Goal: Task Accomplishment & Management: Manage account settings

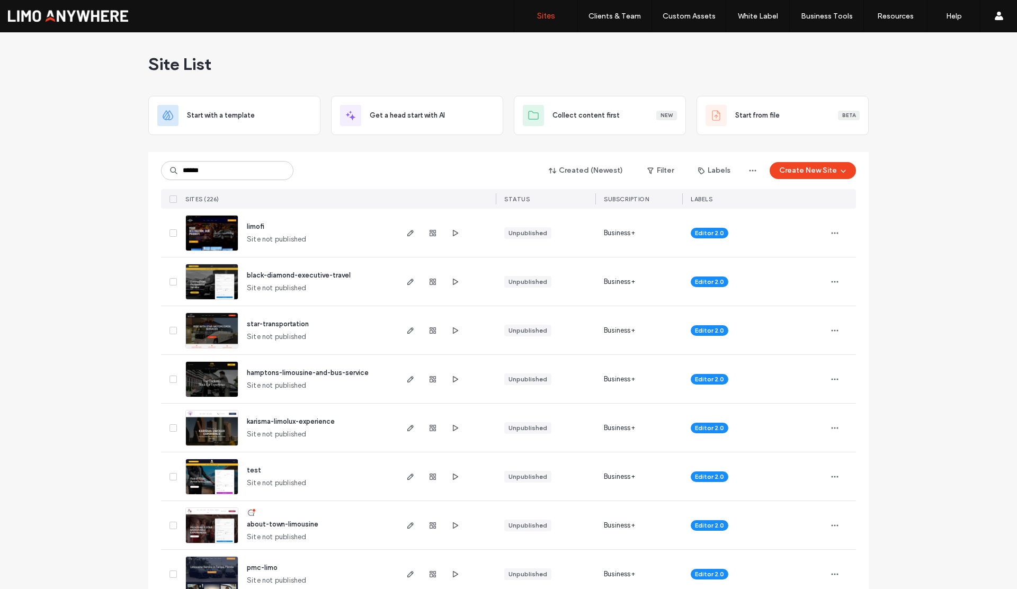
type input "******"
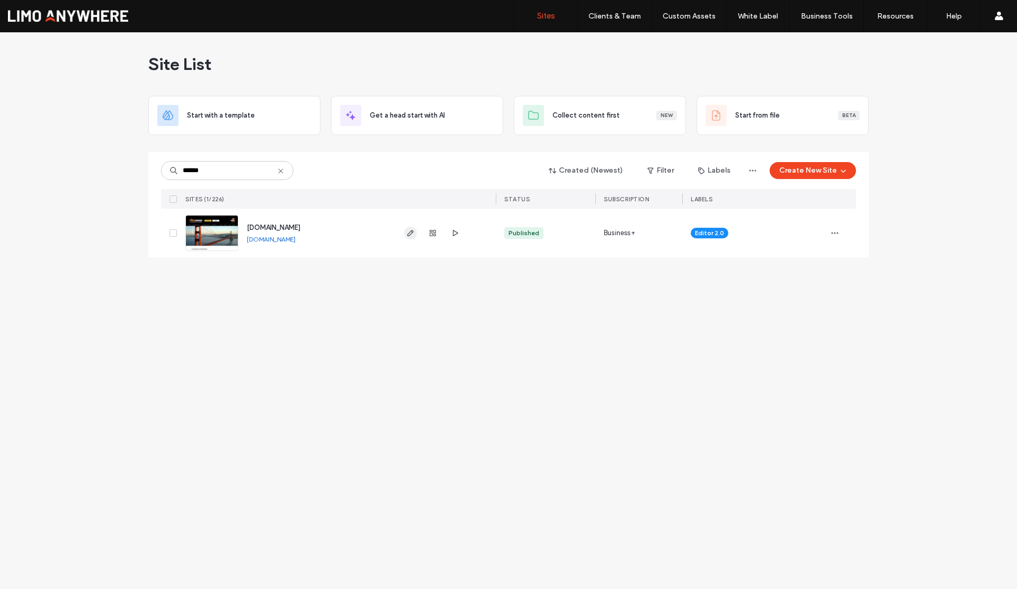
click at [408, 234] on use "button" at bounding box center [410, 233] width 6 height 6
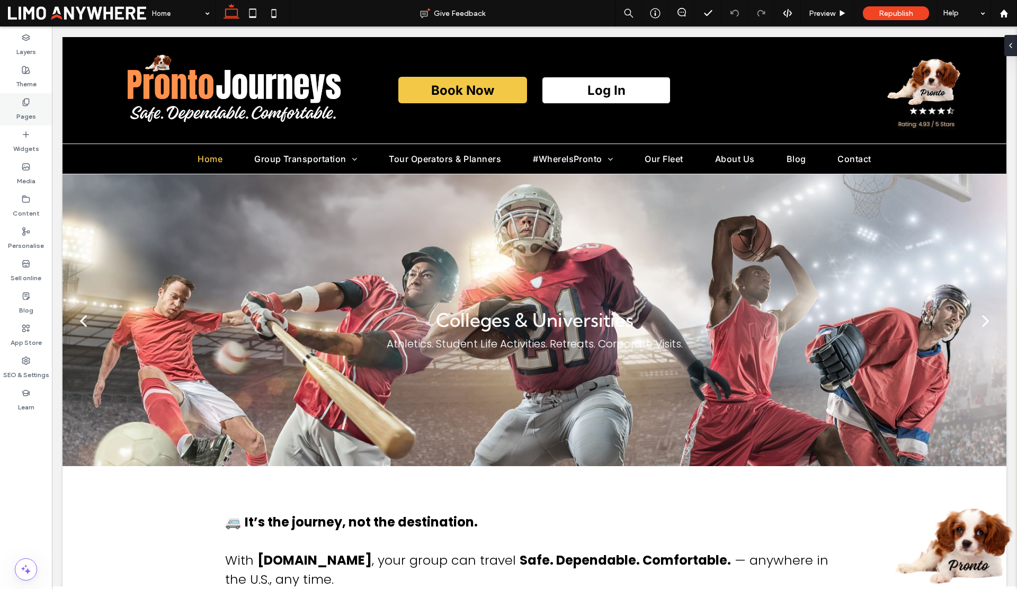
click at [34, 113] on label "Pages" at bounding box center [26, 113] width 20 height 15
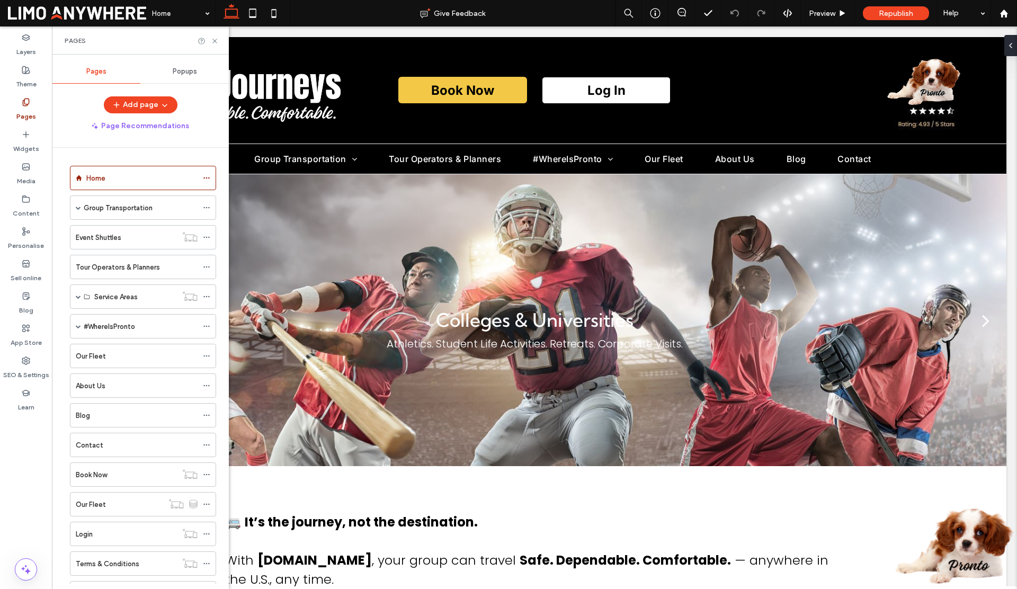
click at [184, 70] on span "Popups" at bounding box center [185, 71] width 24 height 8
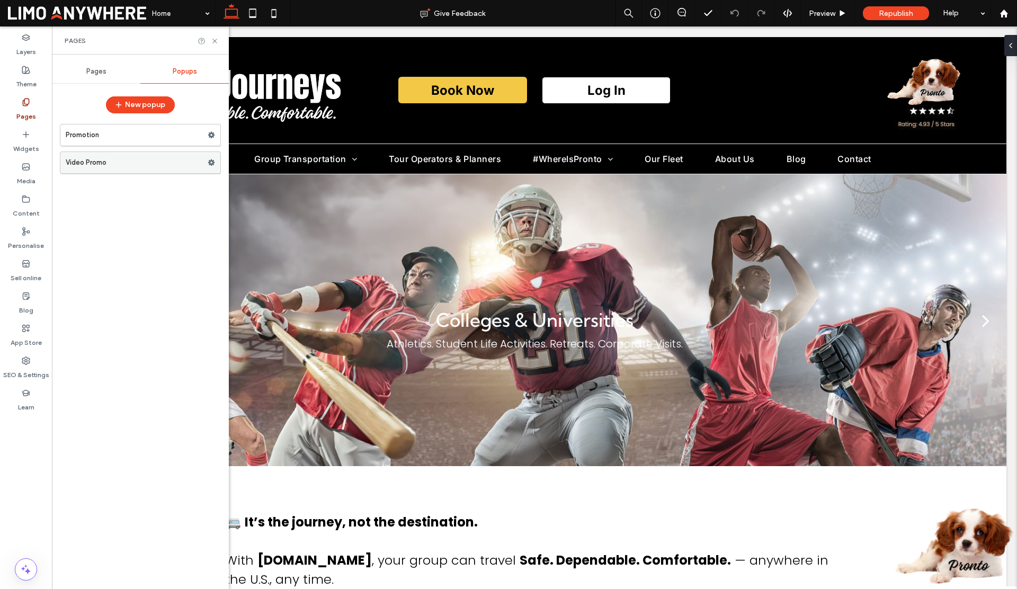
click at [147, 159] on label "Video Promo" at bounding box center [137, 162] width 142 height 21
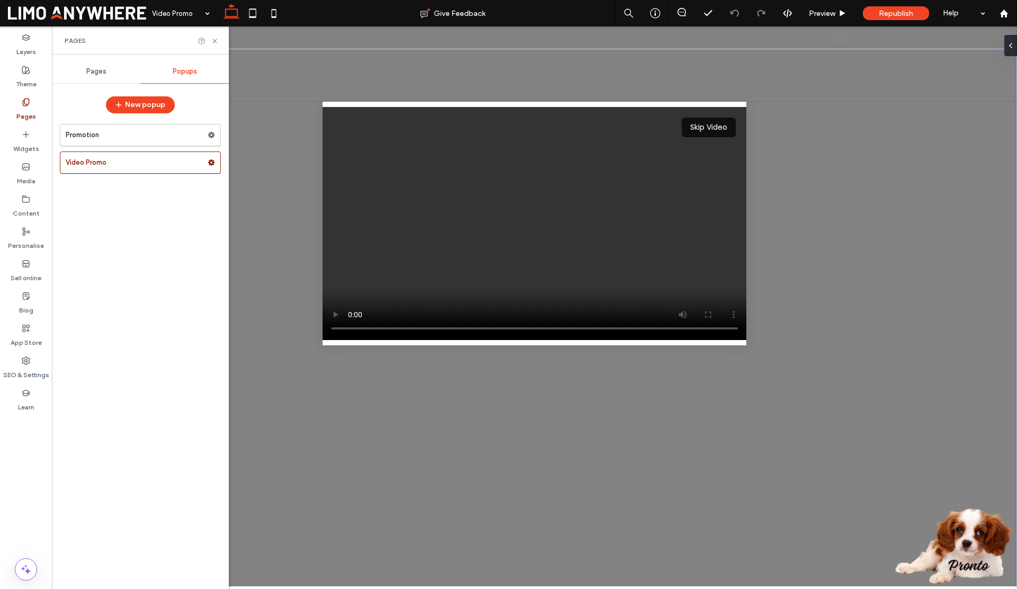
click at [714, 130] on button "Skip Video" at bounding box center [709, 128] width 54 height 20
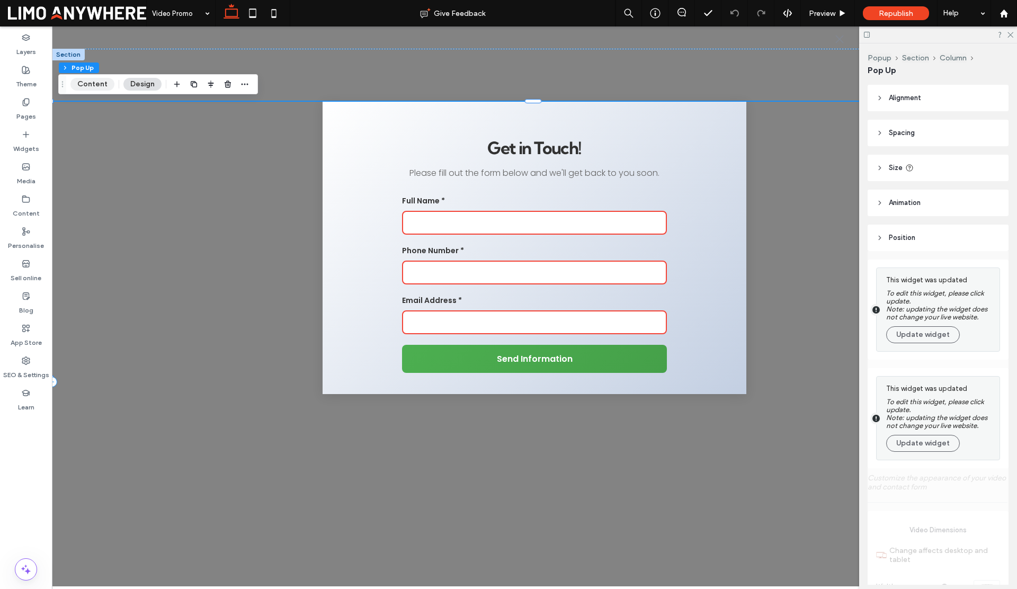
click at [96, 88] on button "Content" at bounding box center [92, 84] width 44 height 13
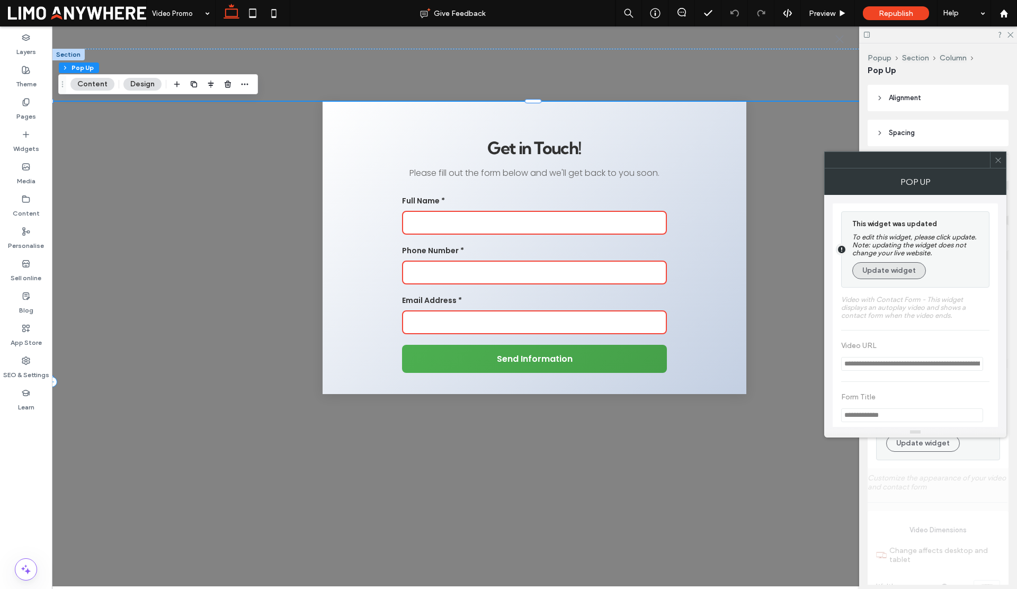
click at [872, 269] on button "Update widget" at bounding box center [889, 270] width 74 height 17
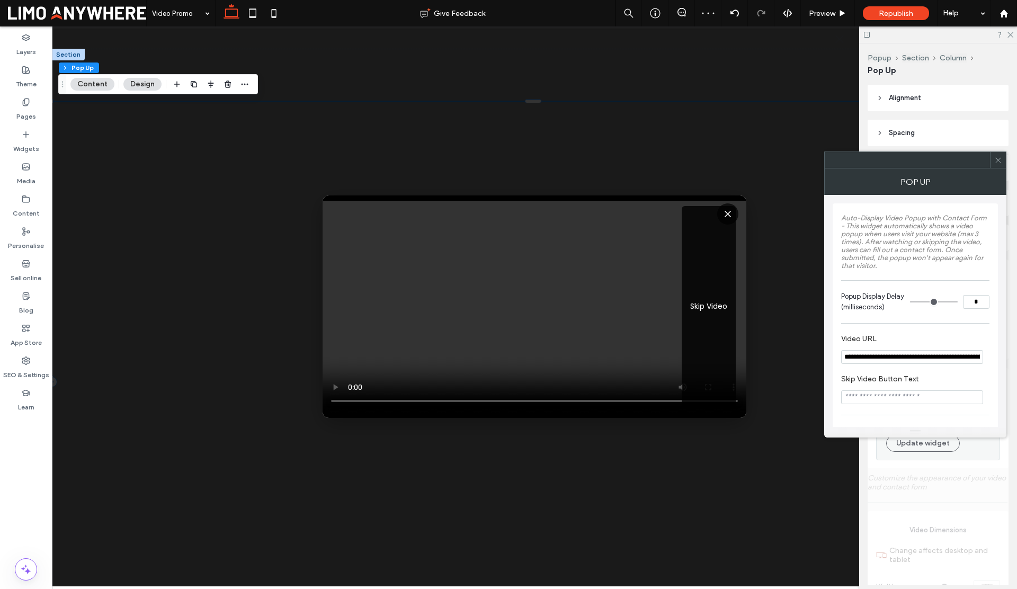
click at [997, 155] on span at bounding box center [998, 160] width 8 height 16
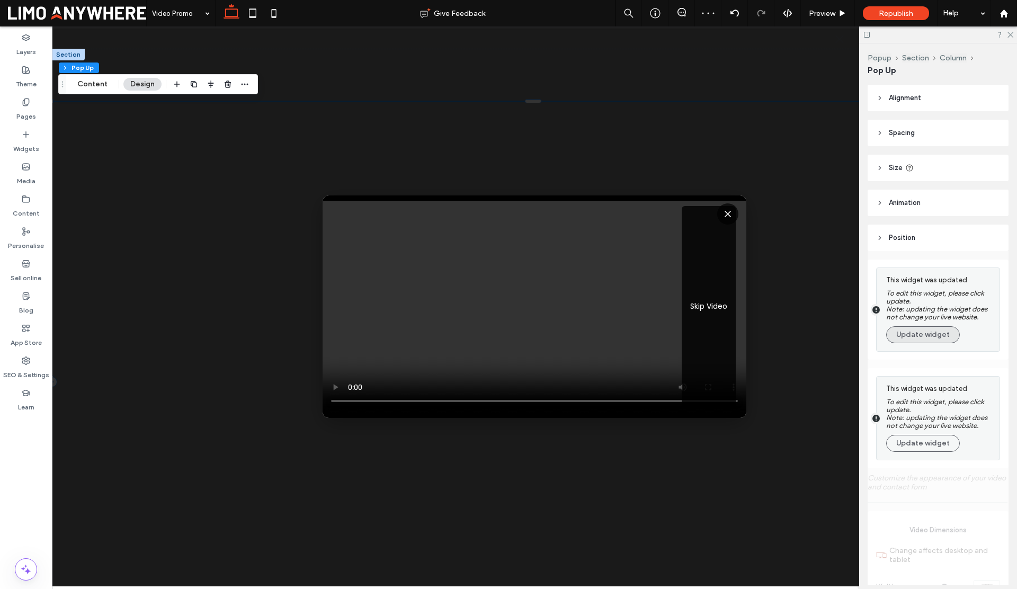
click at [936, 331] on button "Update widget" at bounding box center [923, 334] width 74 height 17
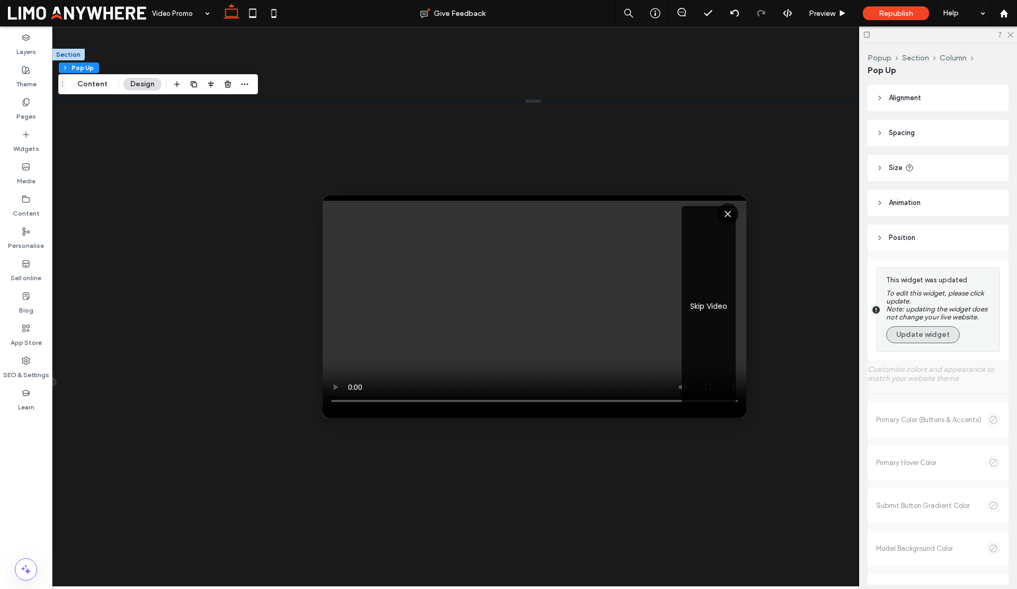
click at [922, 332] on button "Update widget" at bounding box center [923, 334] width 74 height 17
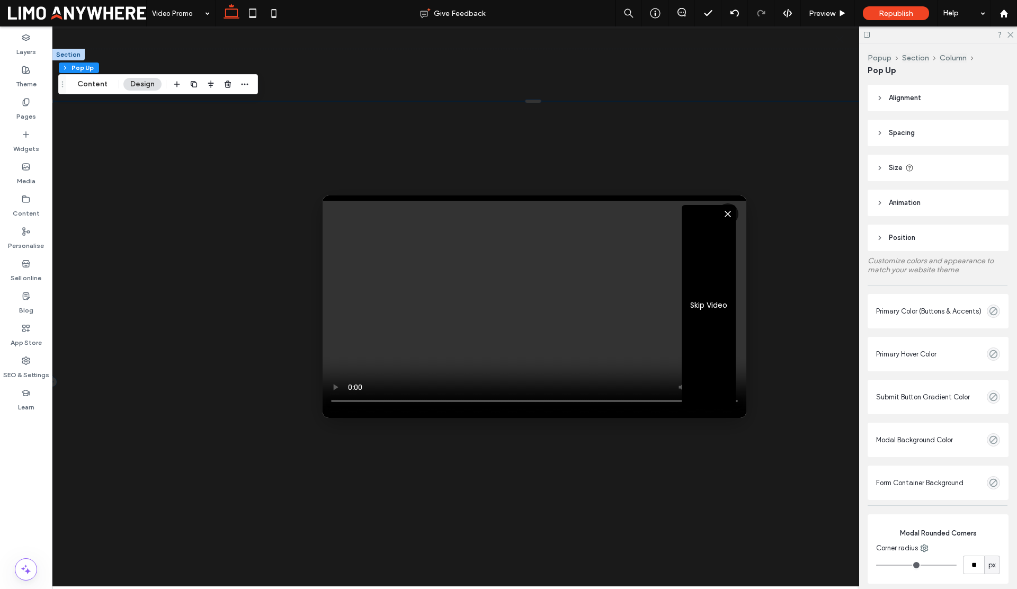
click at [711, 301] on button "Skip Video" at bounding box center [709, 305] width 54 height 201
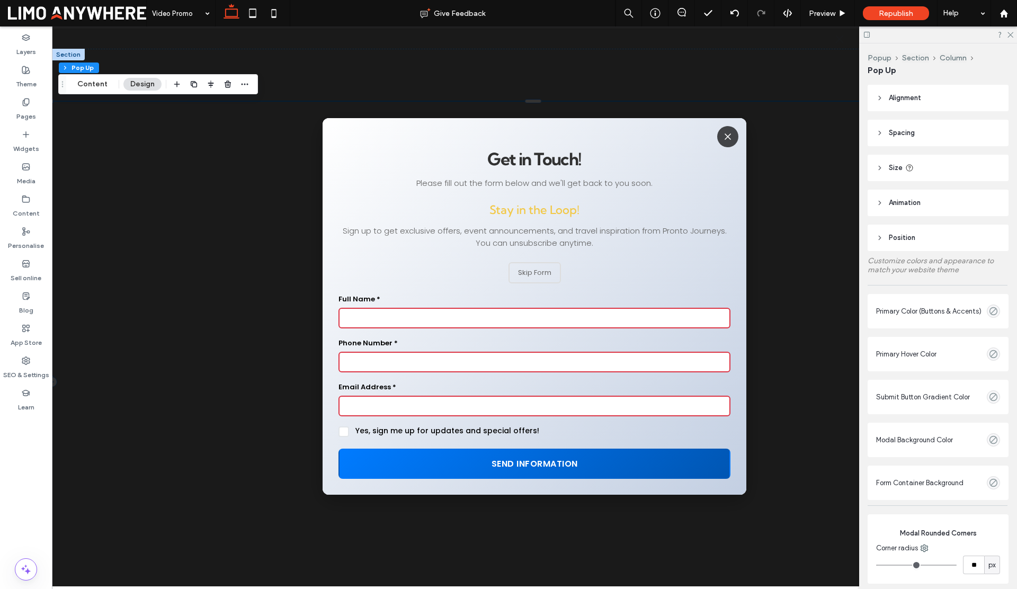
click at [509, 177] on p "Please fill out the form below and we'll get back to you soon." at bounding box center [535, 183] width 392 height 12
click at [95, 81] on button "Content" at bounding box center [92, 84] width 44 height 13
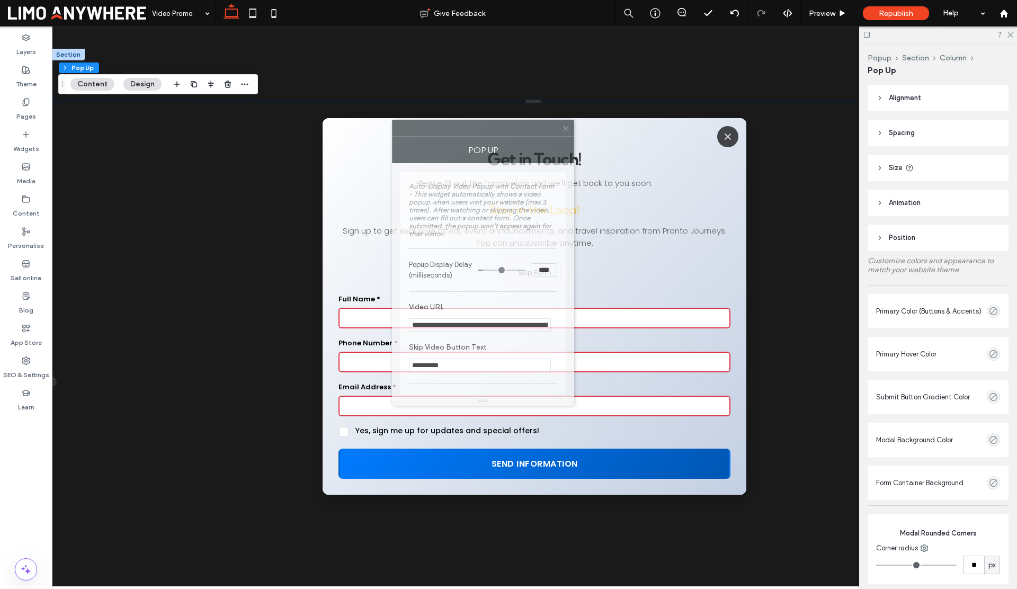
drag, startPoint x: 892, startPoint y: 164, endPoint x: 416, endPoint y: 125, distance: 477.4
click at [416, 126] on div at bounding box center [475, 128] width 165 height 16
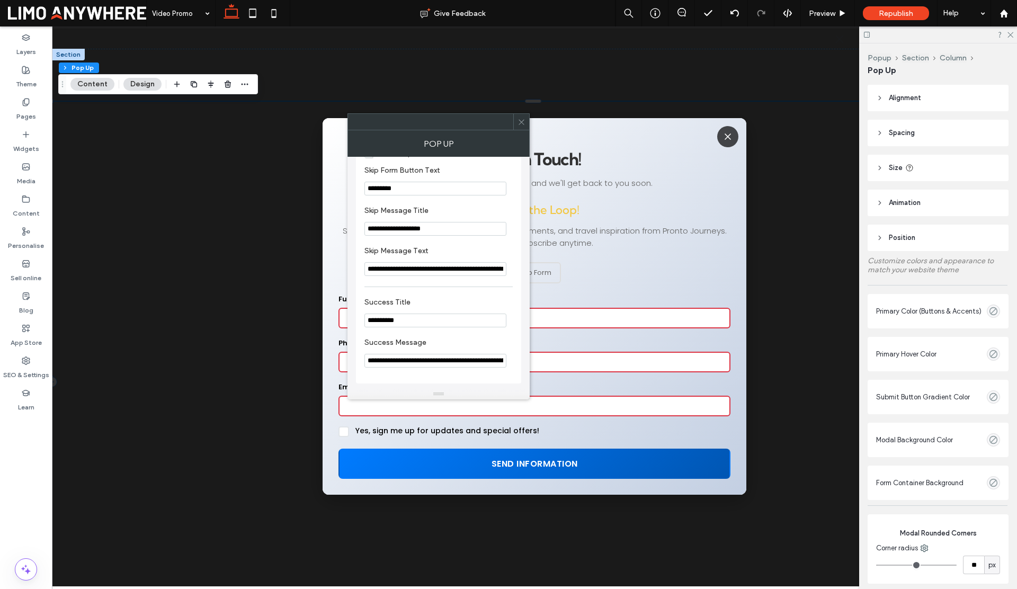
scroll to position [633, 0]
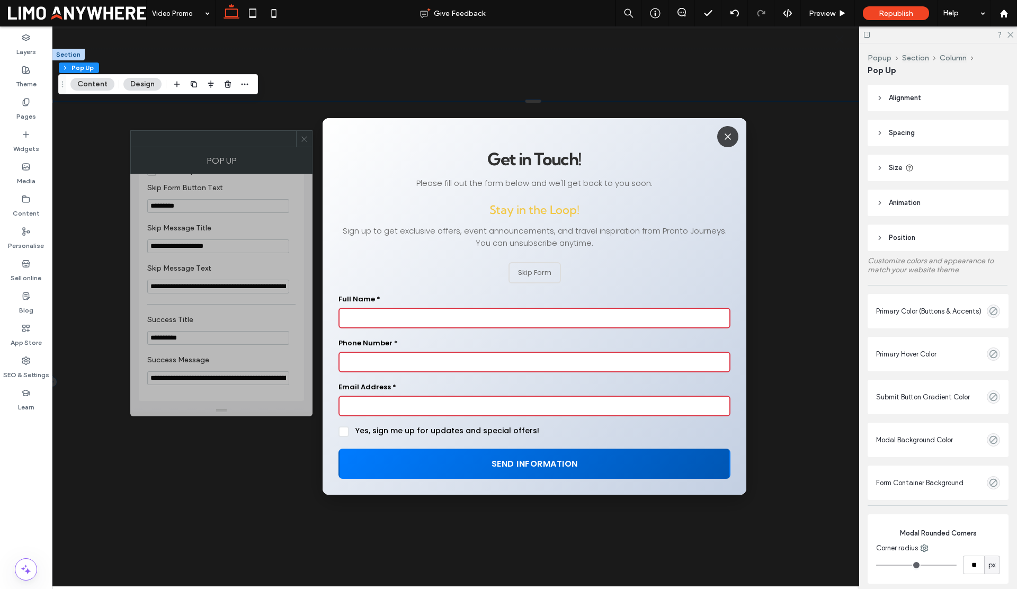
drag, startPoint x: 451, startPoint y: 121, endPoint x: 212, endPoint y: 138, distance: 239.6
click at [212, 138] on div at bounding box center [213, 139] width 165 height 16
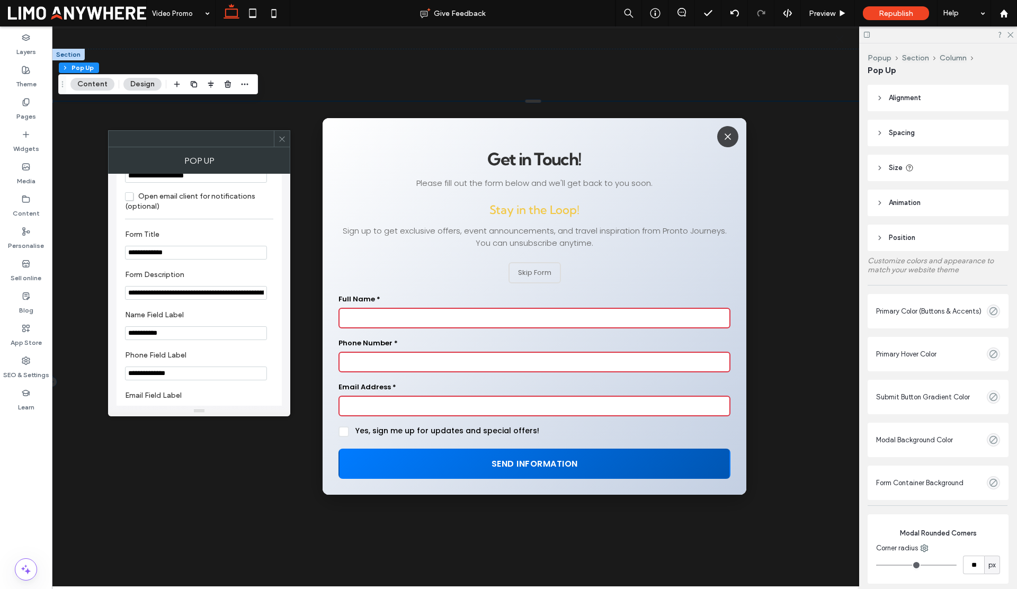
scroll to position [0, 53]
drag, startPoint x: 182, startPoint y: 322, endPoint x: 299, endPoint y: 296, distance: 119.8
click at [727, 134] on icon "Close" at bounding box center [728, 137] width 6 height 6
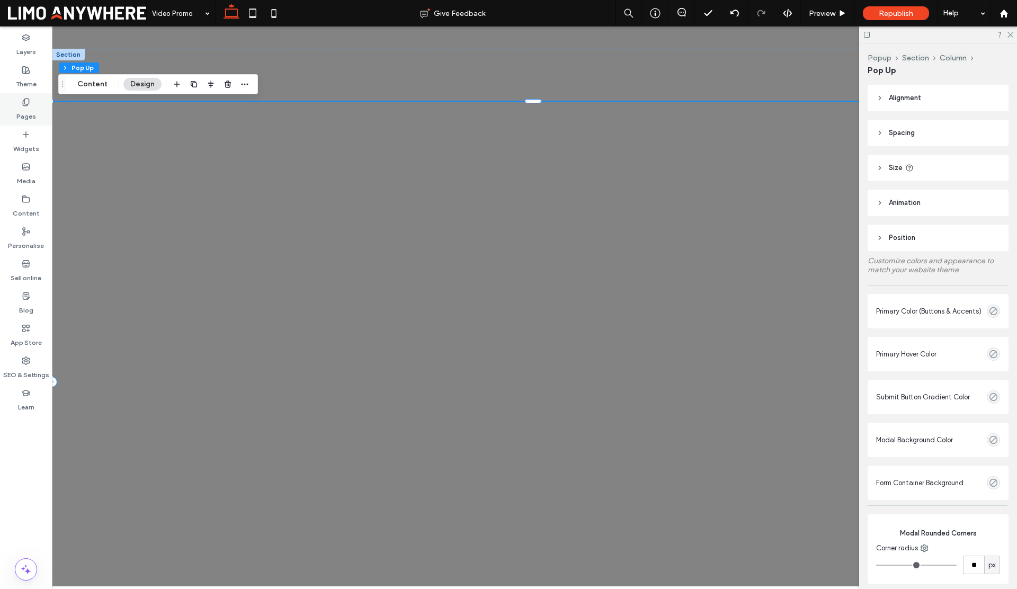
click at [25, 114] on label "Pages" at bounding box center [26, 113] width 20 height 15
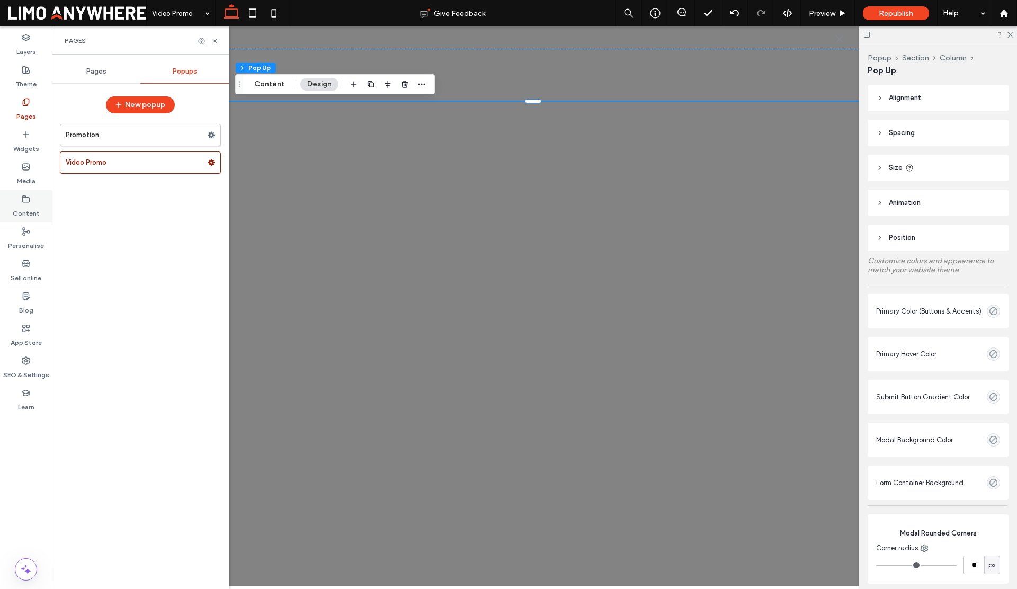
click at [25, 211] on label "Content" at bounding box center [26, 210] width 27 height 15
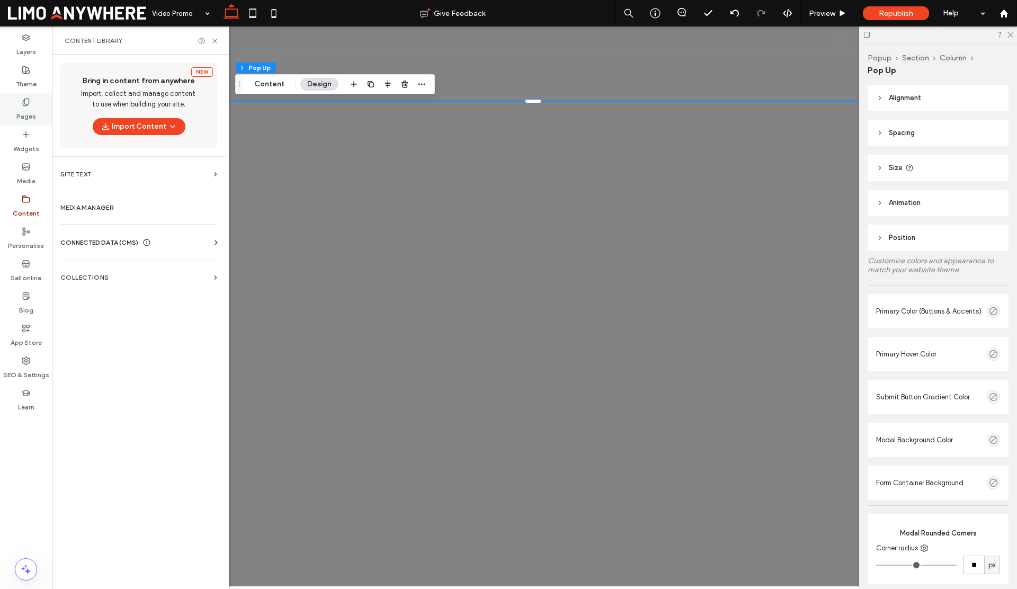
click at [25, 114] on label "Pages" at bounding box center [26, 113] width 20 height 15
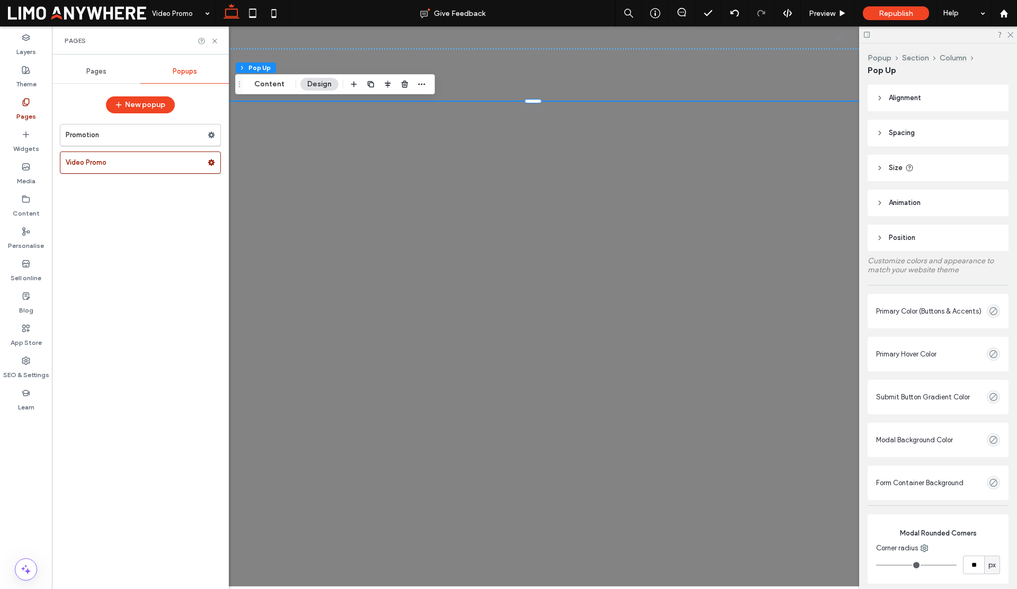
click at [94, 67] on span "Pages" at bounding box center [96, 71] width 20 height 8
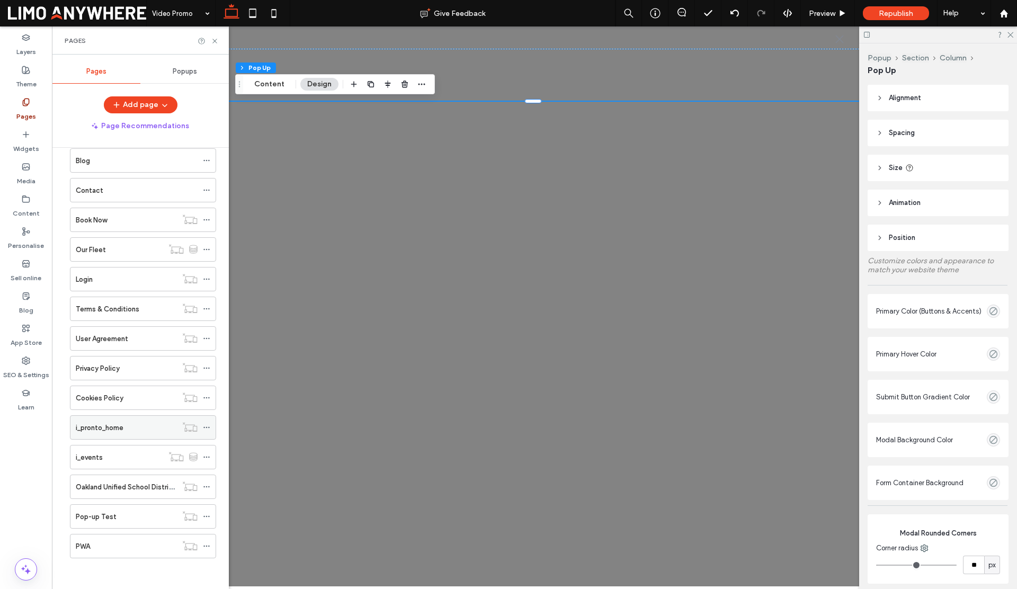
scroll to position [256, 0]
click at [109, 546] on div "PWA" at bounding box center [126, 545] width 101 height 11
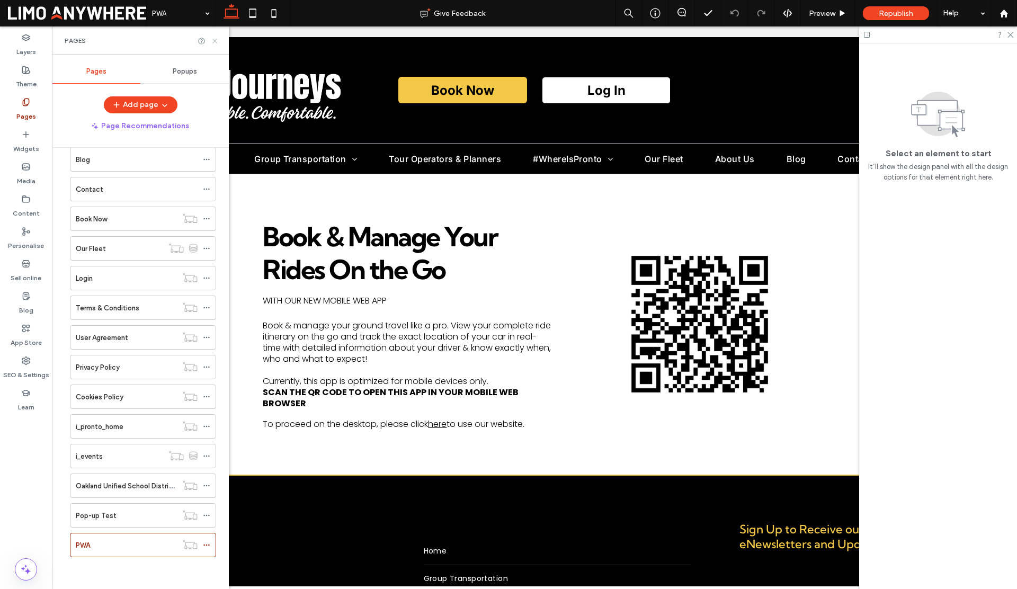
click at [215, 42] on icon at bounding box center [215, 41] width 8 height 8
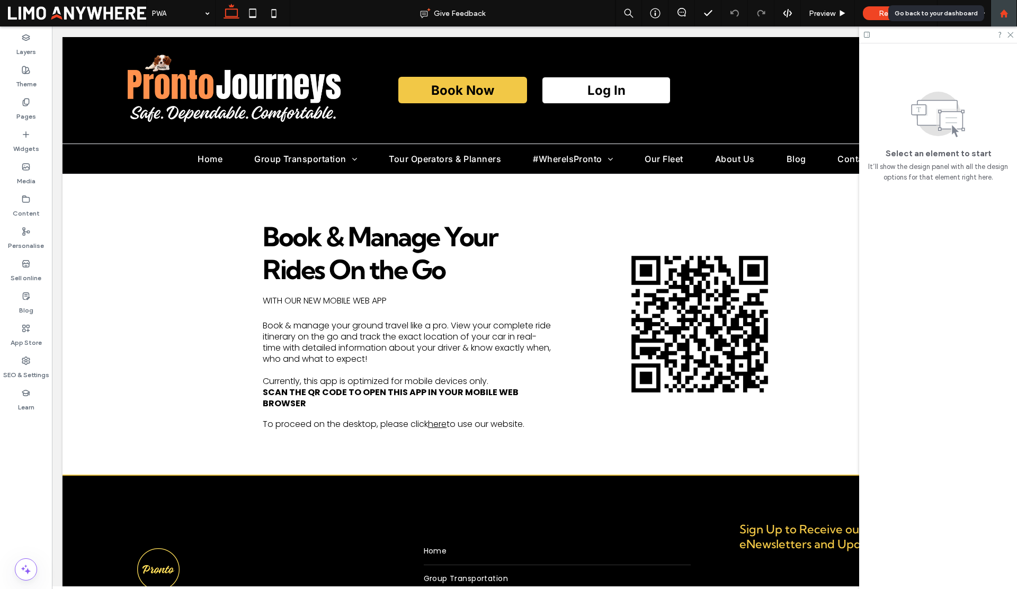
click at [1002, 15] on use at bounding box center [1004, 13] width 8 height 8
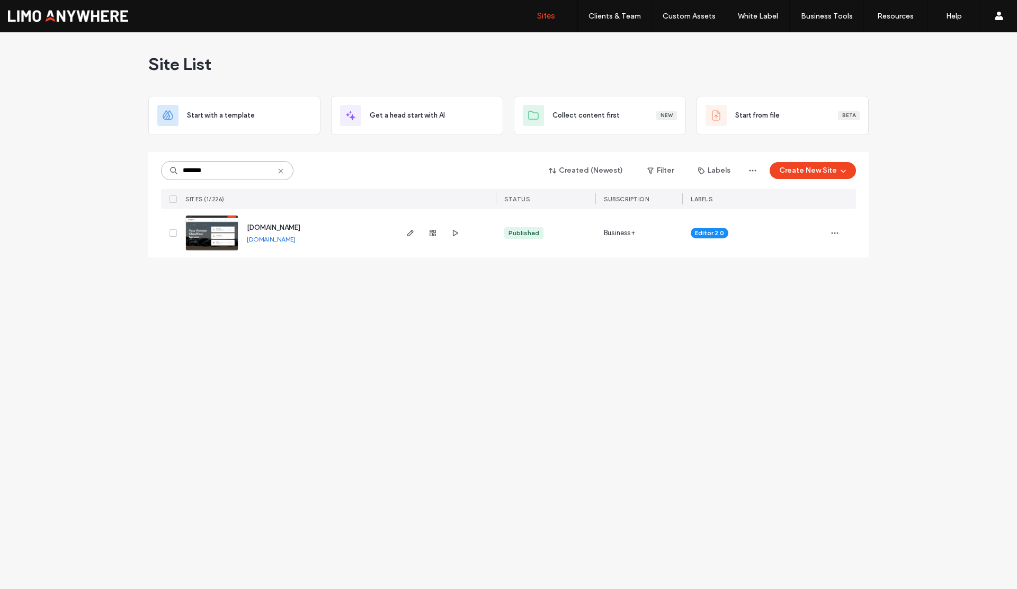
click at [232, 175] on input "*******" at bounding box center [227, 170] width 132 height 19
drag, startPoint x: 224, startPoint y: 173, endPoint x: 164, endPoint y: 167, distance: 60.7
click at [164, 167] on input "*******" at bounding box center [227, 170] width 132 height 19
type input "*"
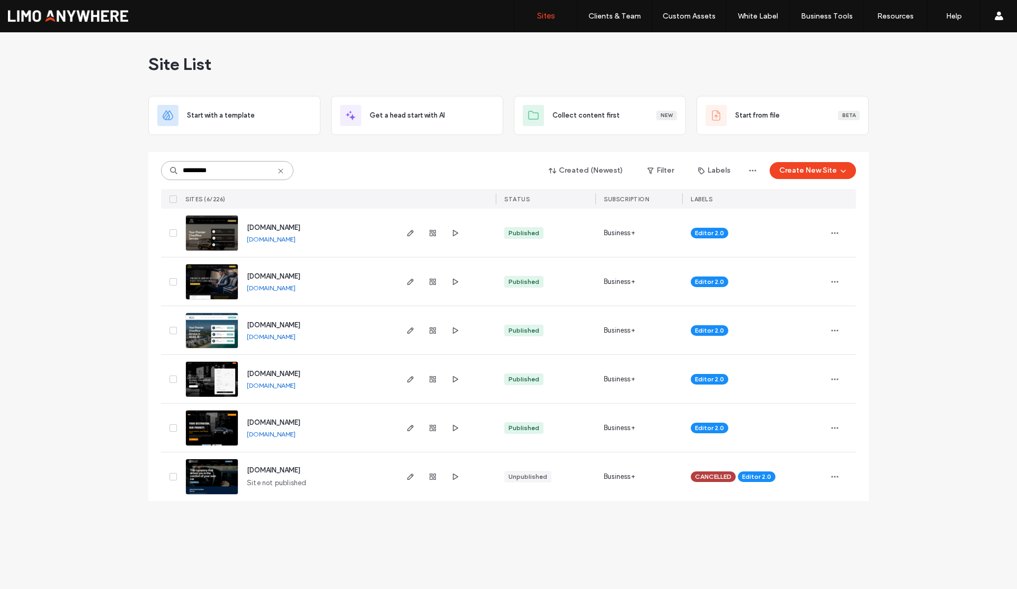
click at [216, 167] on input "*********" at bounding box center [227, 170] width 132 height 19
drag, startPoint x: 218, startPoint y: 170, endPoint x: 149, endPoint y: 169, distance: 69.4
click at [149, 169] on div "********* Created (Newest) Filter Labels Create New Site SITES (6/226) STATUS S…" at bounding box center [508, 326] width 721 height 349
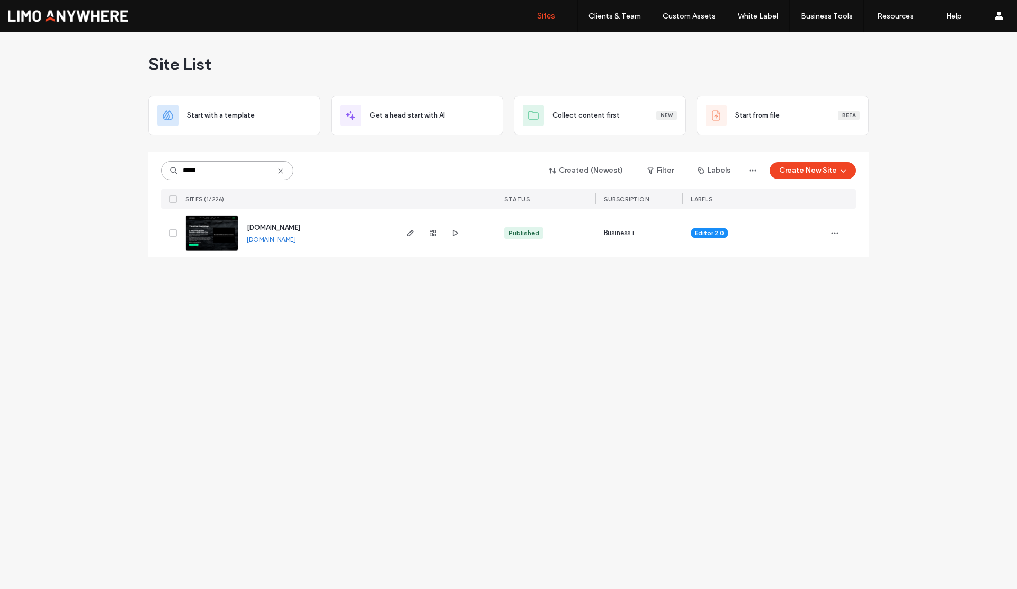
drag, startPoint x: 208, startPoint y: 173, endPoint x: 147, endPoint y: 170, distance: 61.0
click at [147, 170] on div "Site List Start with a template Get a head start with AI Collect content first …" at bounding box center [508, 310] width 1017 height 557
drag, startPoint x: 209, startPoint y: 173, endPoint x: 158, endPoint y: 168, distance: 50.6
click at [158, 168] on div "**** Created (Newest) Filter Labels Create New Site SITES (1/226) STATUS Subscr…" at bounding box center [508, 204] width 721 height 105
type input "****"
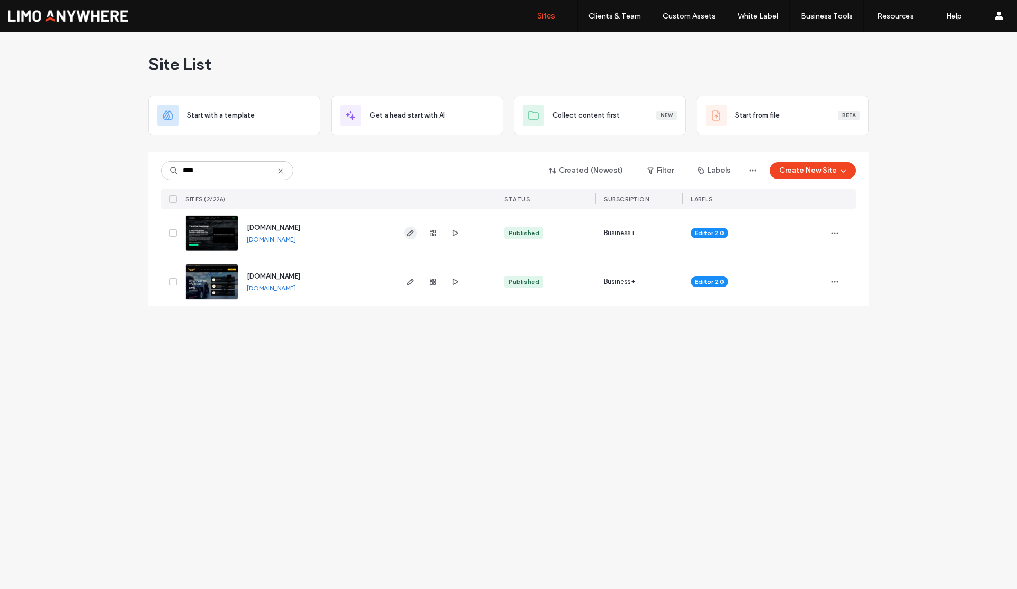
click at [408, 235] on use "button" at bounding box center [410, 233] width 6 height 6
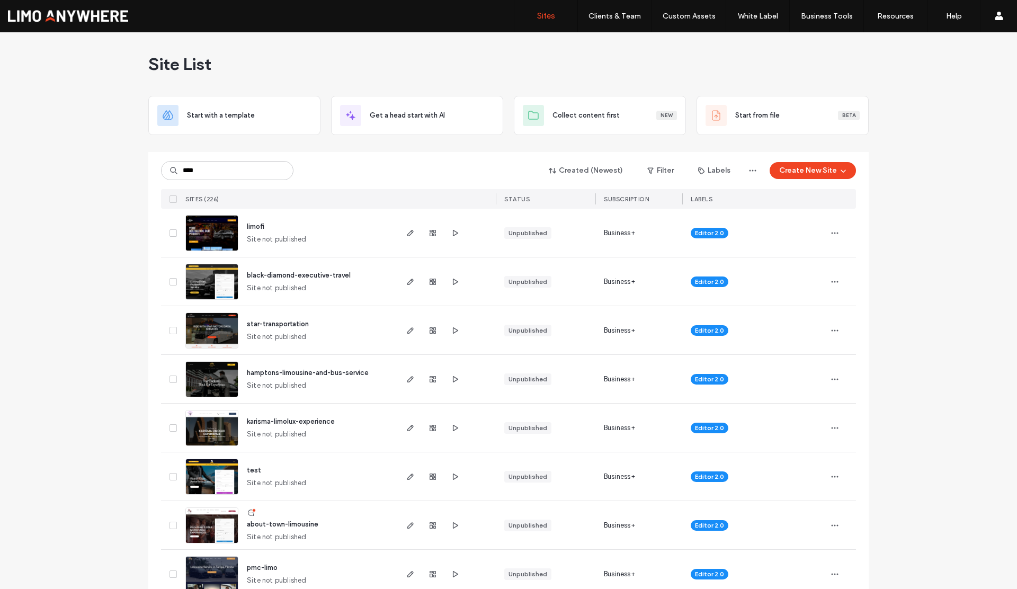
type input "****"
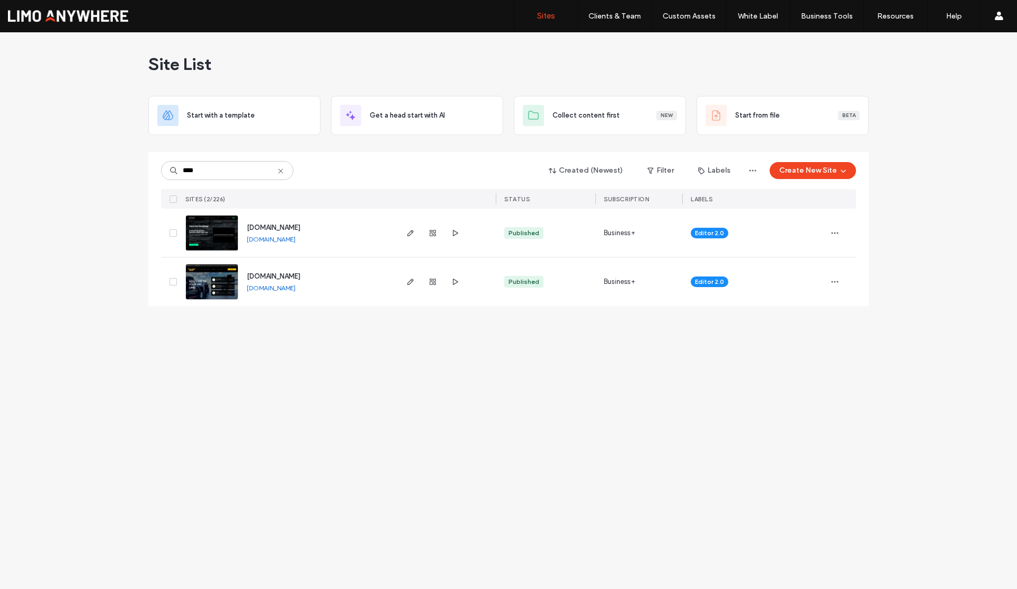
click at [283, 243] on link "[DOMAIN_NAME]" at bounding box center [271, 239] width 49 height 8
click at [347, 173] on div "**** Created (Newest) Filter Labels Create New Site" at bounding box center [508, 171] width 695 height 20
click at [281, 171] on icon at bounding box center [281, 171] width 8 height 8
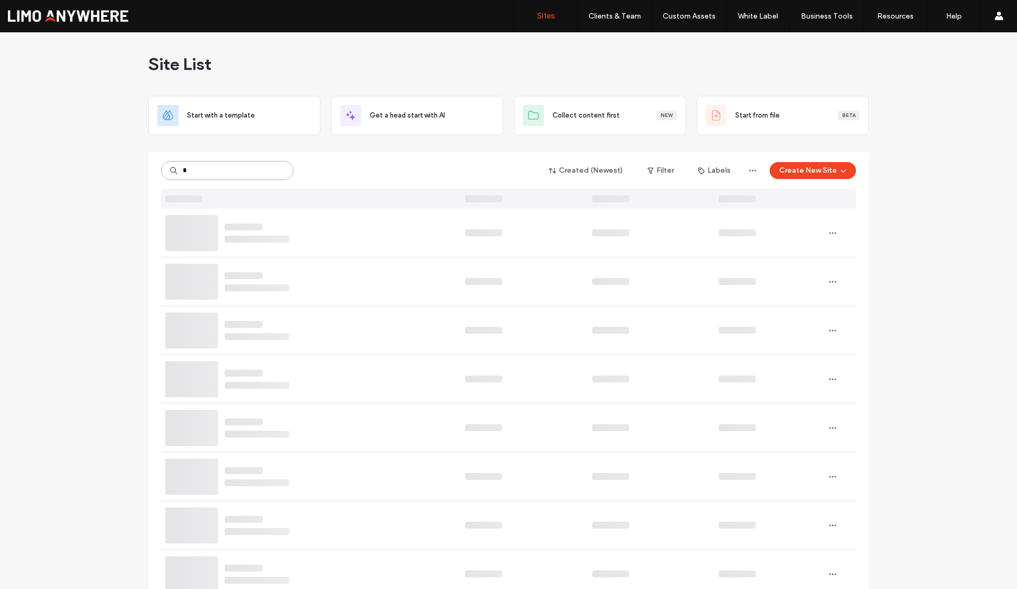
type input "*"
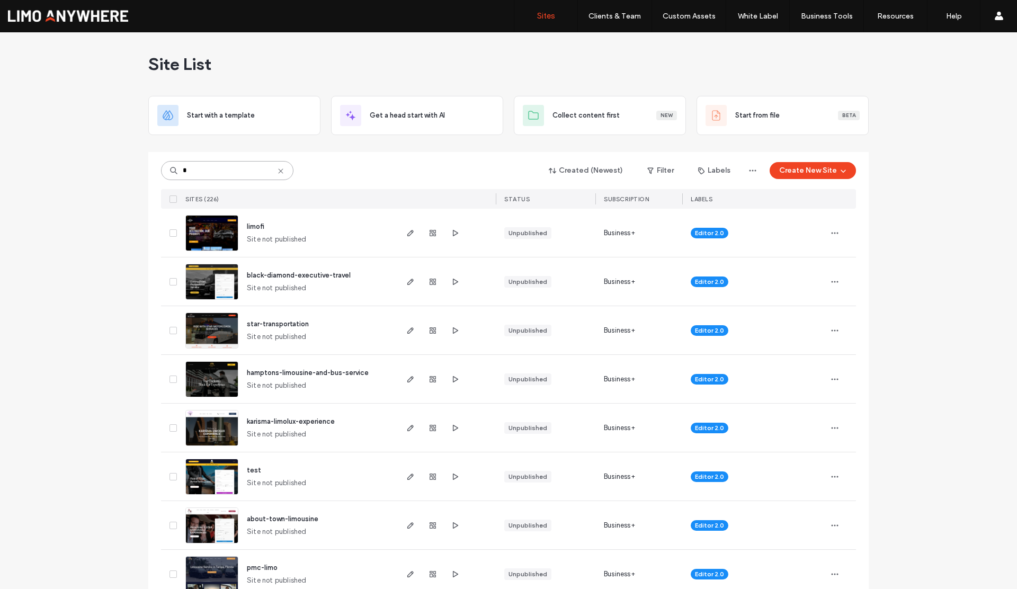
type input "*"
click at [277, 172] on icon at bounding box center [281, 171] width 8 height 8
click at [261, 172] on input at bounding box center [227, 170] width 132 height 19
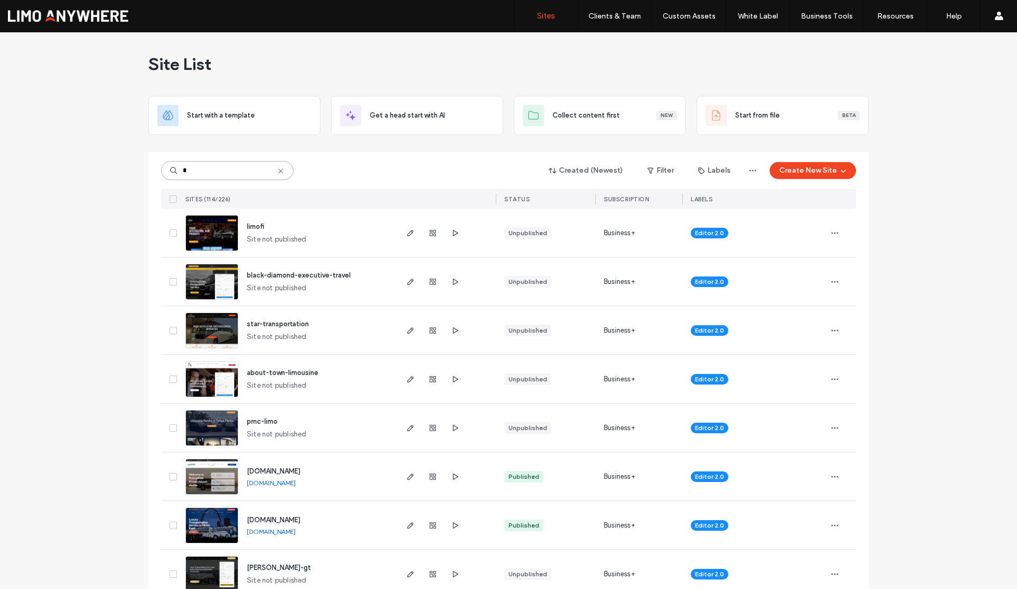
click at [202, 174] on input "*" at bounding box center [227, 170] width 132 height 19
drag, startPoint x: 185, startPoint y: 172, endPoint x: 169, endPoint y: 172, distance: 15.9
click at [169, 172] on div "*" at bounding box center [227, 170] width 132 height 19
drag, startPoint x: 187, startPoint y: 171, endPoint x: 164, endPoint y: 172, distance: 23.4
click at [164, 172] on input "*" at bounding box center [227, 170] width 132 height 19
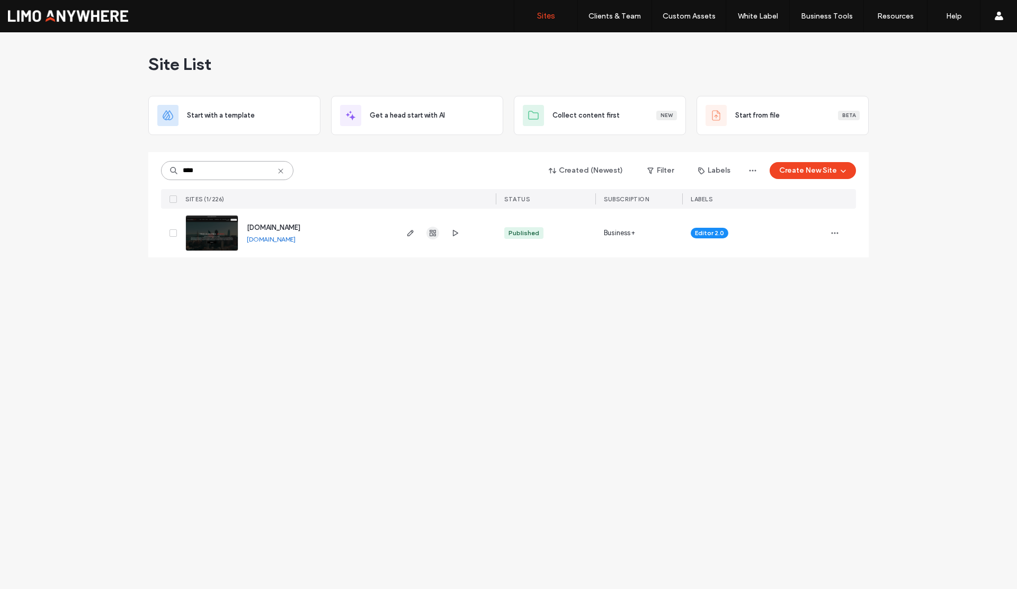
type input "****"
click at [434, 233] on use "button" at bounding box center [433, 233] width 6 height 6
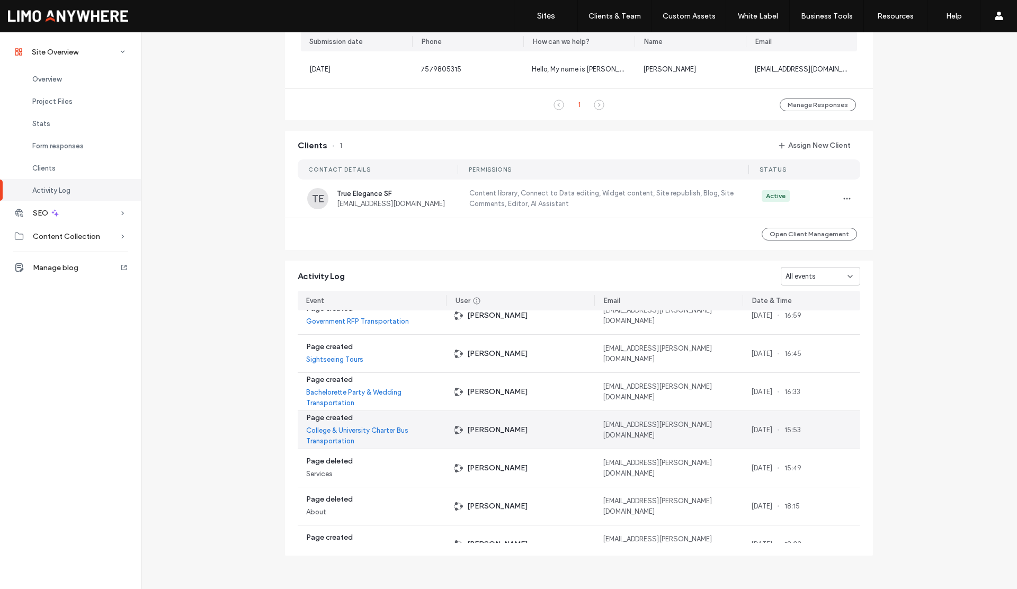
scroll to position [656, 0]
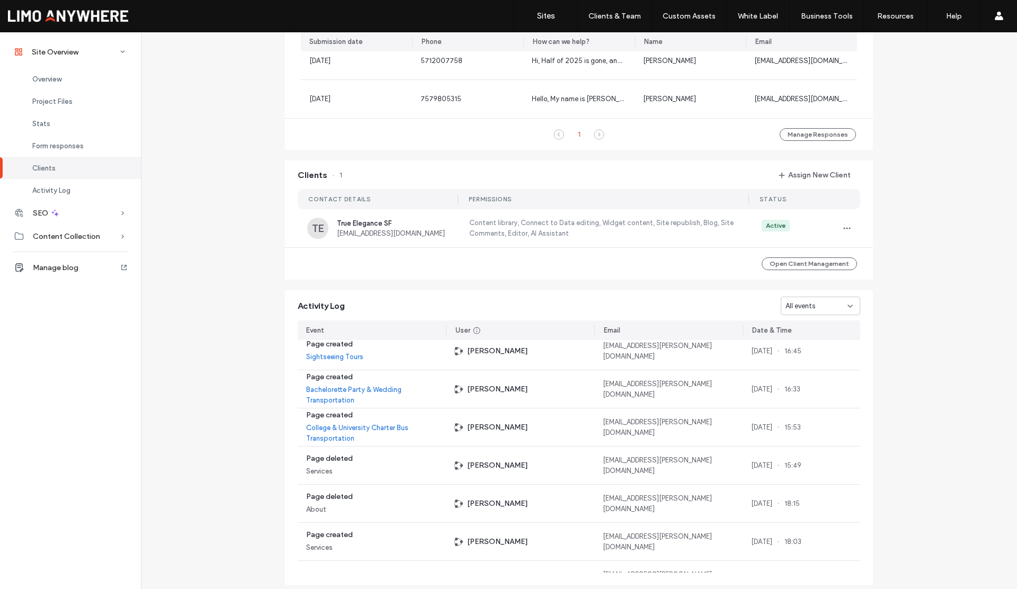
scroll to position [731, 0]
click at [789, 307] on span "All events" at bounding box center [801, 308] width 30 height 11
click at [800, 341] on span "Site published" at bounding box center [805, 345] width 46 height 11
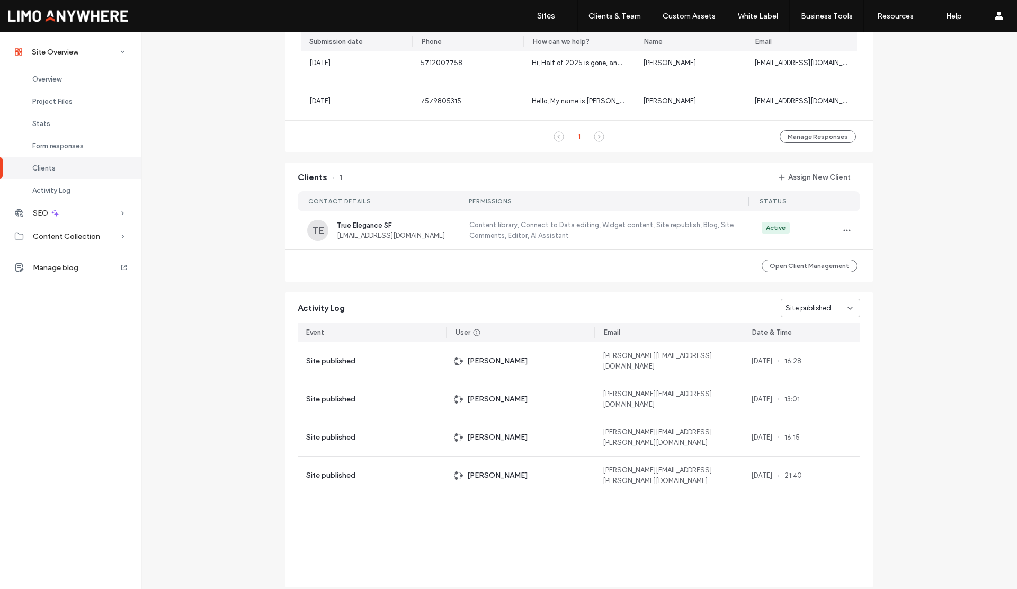
click at [794, 312] on span "Site published" at bounding box center [809, 308] width 46 height 11
click at [809, 385] on span "Domain assigned" at bounding box center [809, 382] width 54 height 11
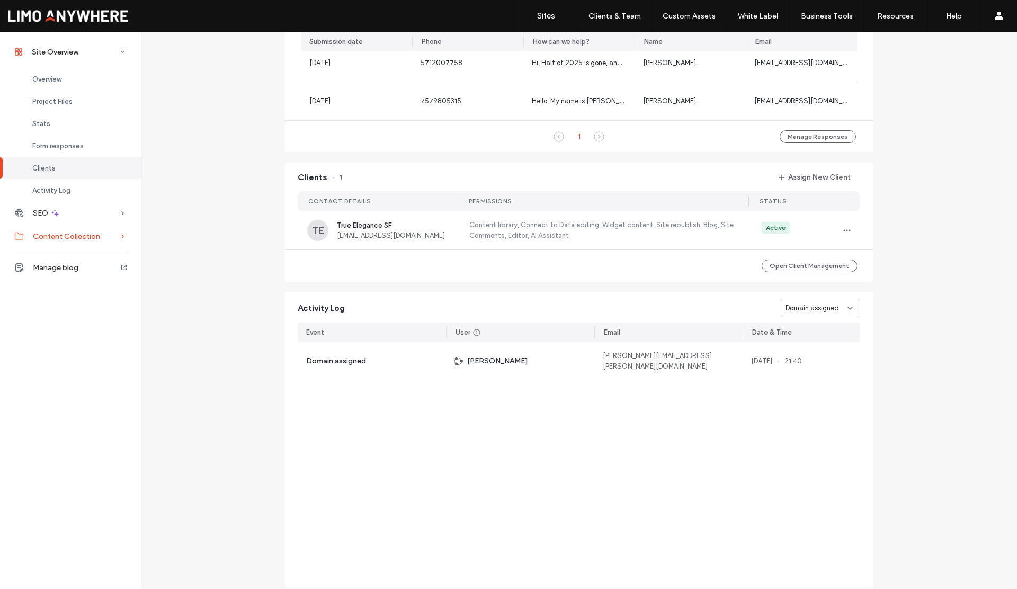
scroll to position [572, 0]
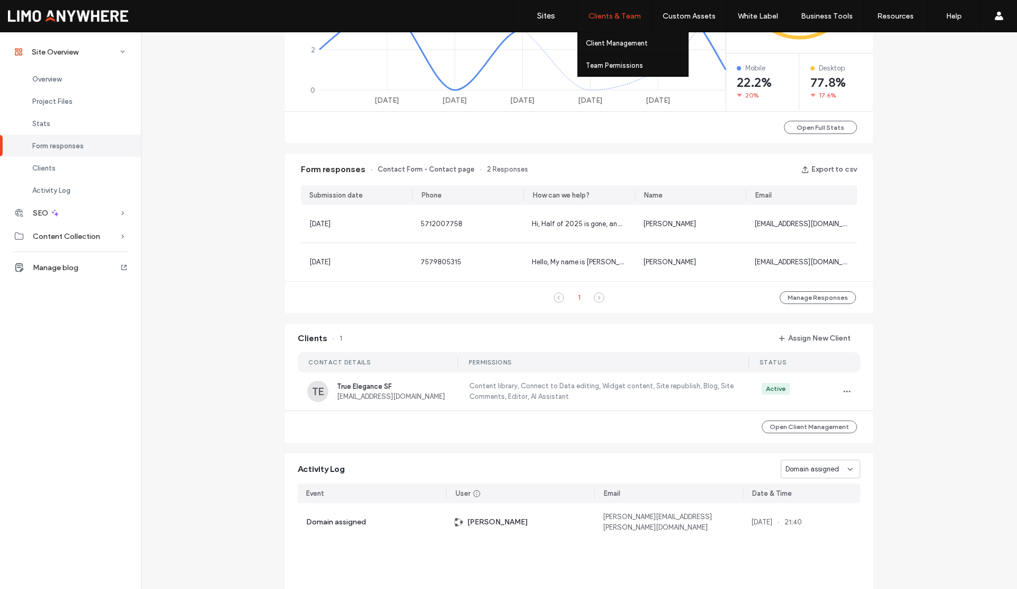
scroll to position [570, 0]
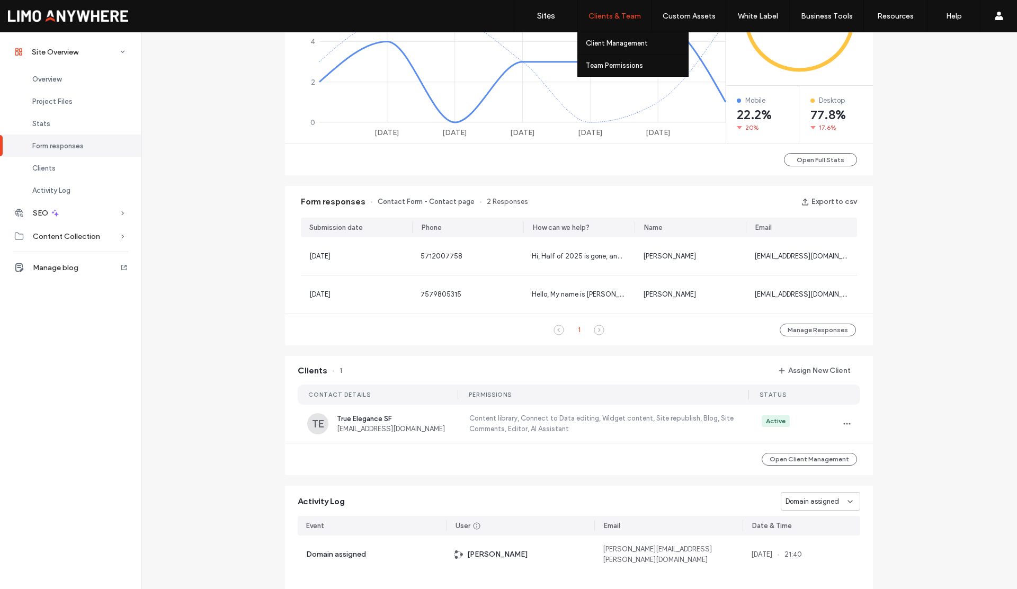
scroll to position [75, 0]
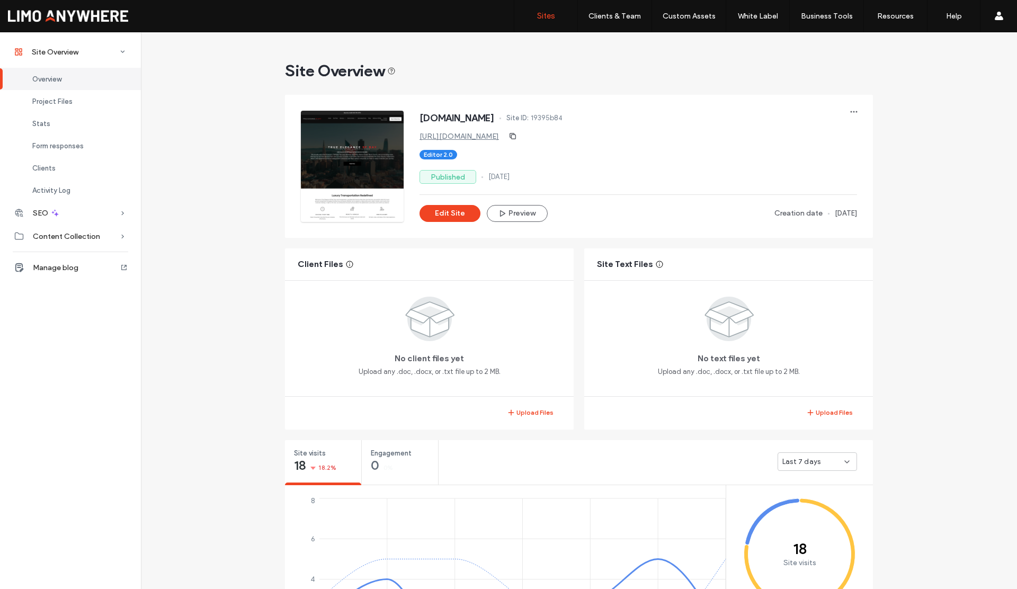
click at [554, 16] on label "Sites" at bounding box center [546, 16] width 18 height 10
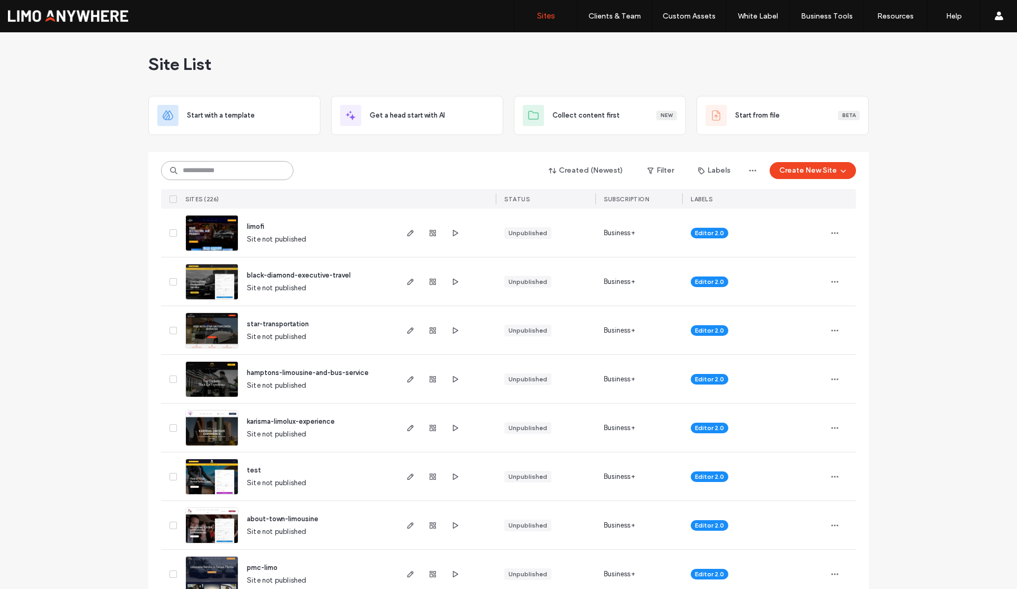
click at [203, 162] on input at bounding box center [227, 170] width 132 height 19
click at [205, 171] on input at bounding box center [227, 170] width 132 height 19
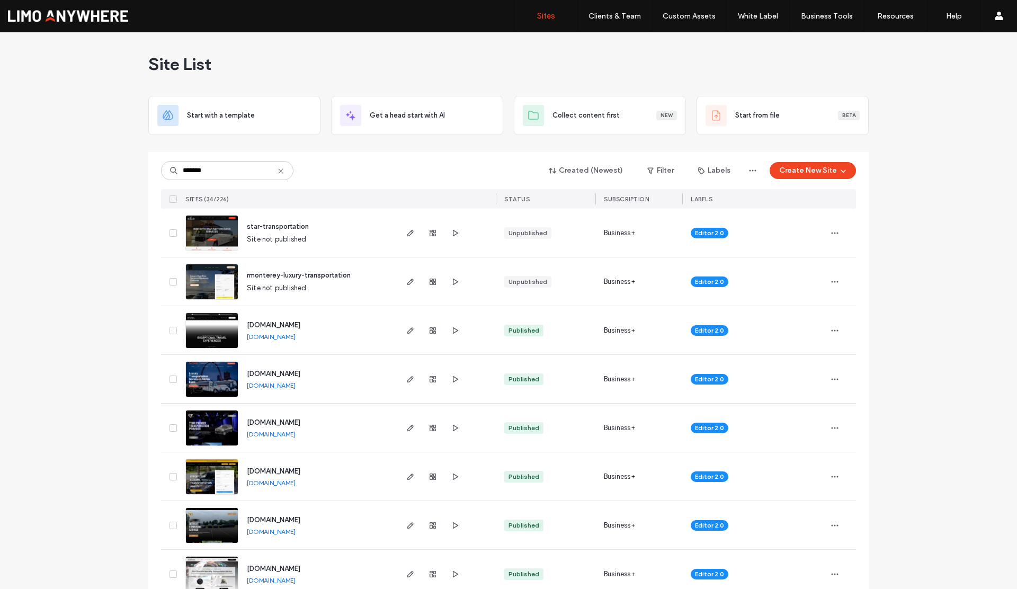
click at [296, 484] on link "www.transportlimo.com" at bounding box center [271, 483] width 49 height 8
drag, startPoint x: 233, startPoint y: 170, endPoint x: 112, endPoint y: 168, distance: 120.8
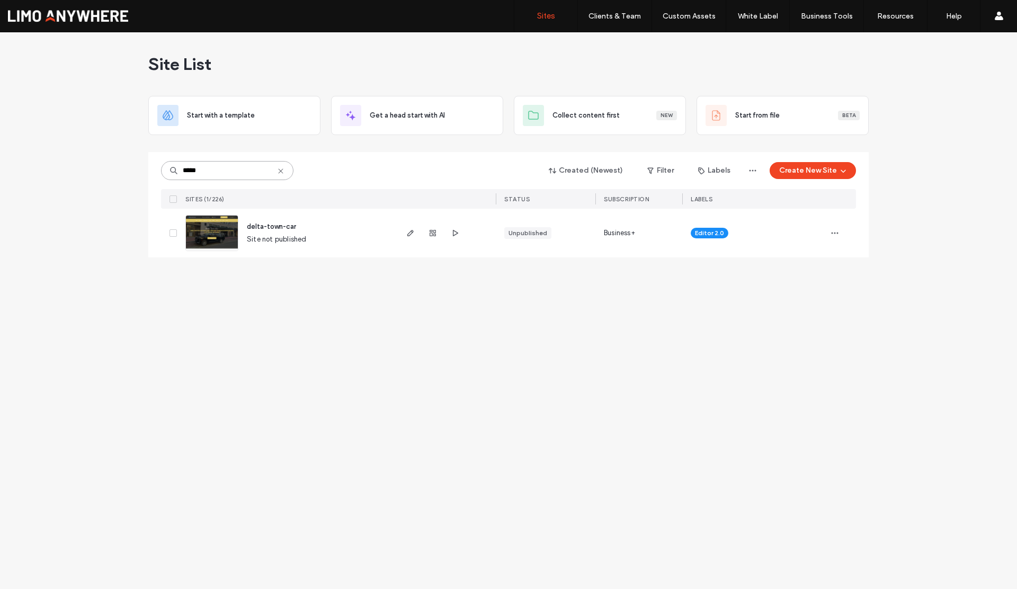
drag, startPoint x: 216, startPoint y: 170, endPoint x: 159, endPoint y: 169, distance: 56.2
click at [159, 169] on div "***** Created (Newest) Filter Labels Create New Site SITES (1/226) STATUS Subsc…" at bounding box center [508, 204] width 721 height 105
type input "*"
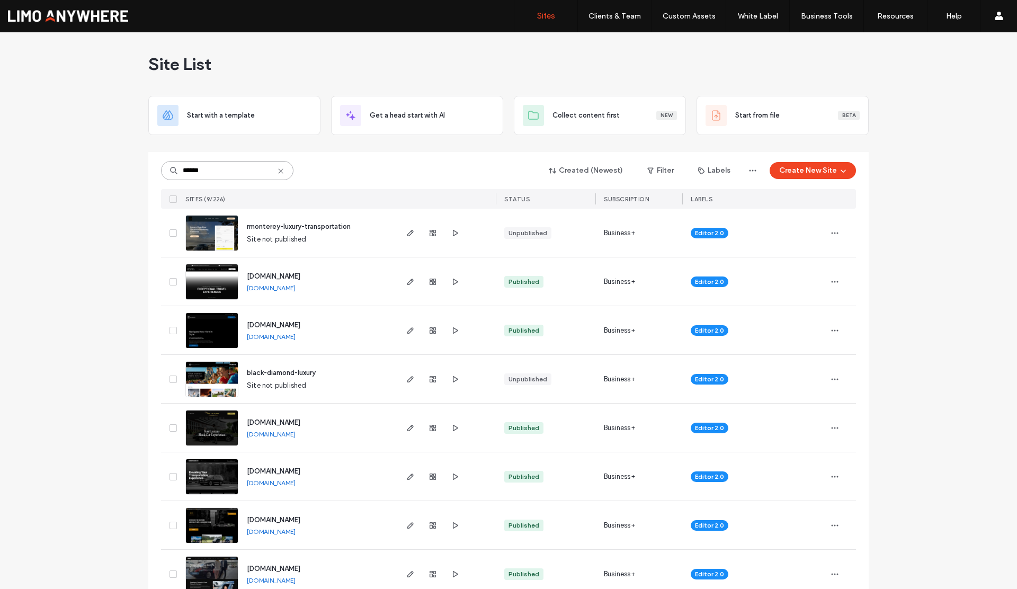
drag, startPoint x: 189, startPoint y: 173, endPoint x: 154, endPoint y: 174, distance: 35.0
click at [154, 174] on div "****** Created (Newest) Filter Labels Create New Site SITES (9/226) STATUS Subs…" at bounding box center [508, 399] width 721 height 495
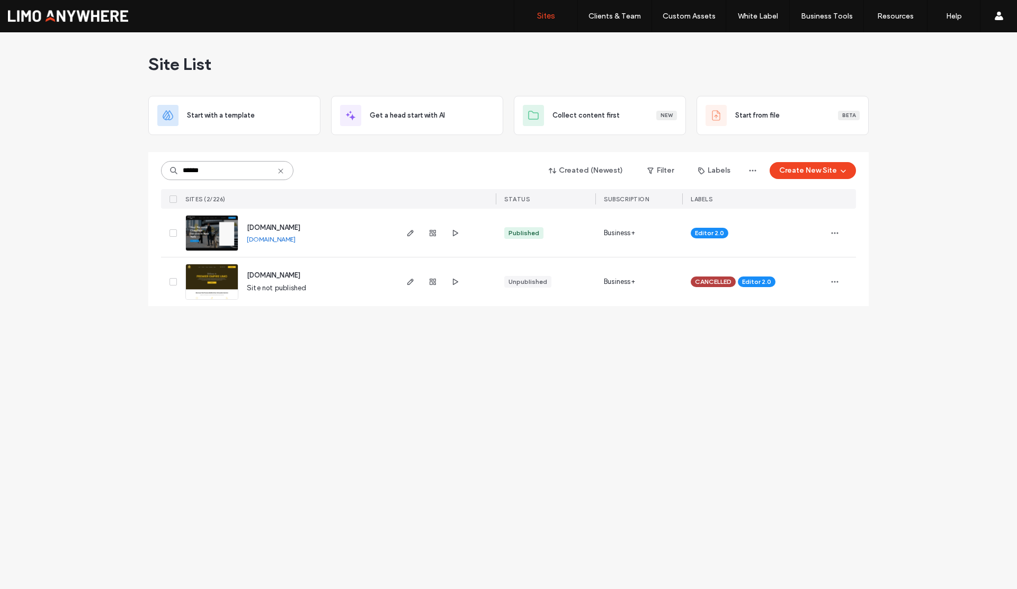
drag, startPoint x: 208, startPoint y: 172, endPoint x: 152, endPoint y: 166, distance: 55.9
click at [152, 166] on div "****** Created (Newest) Filter Labels Create New Site SITES (2/226) STATUS Subs…" at bounding box center [508, 229] width 721 height 154
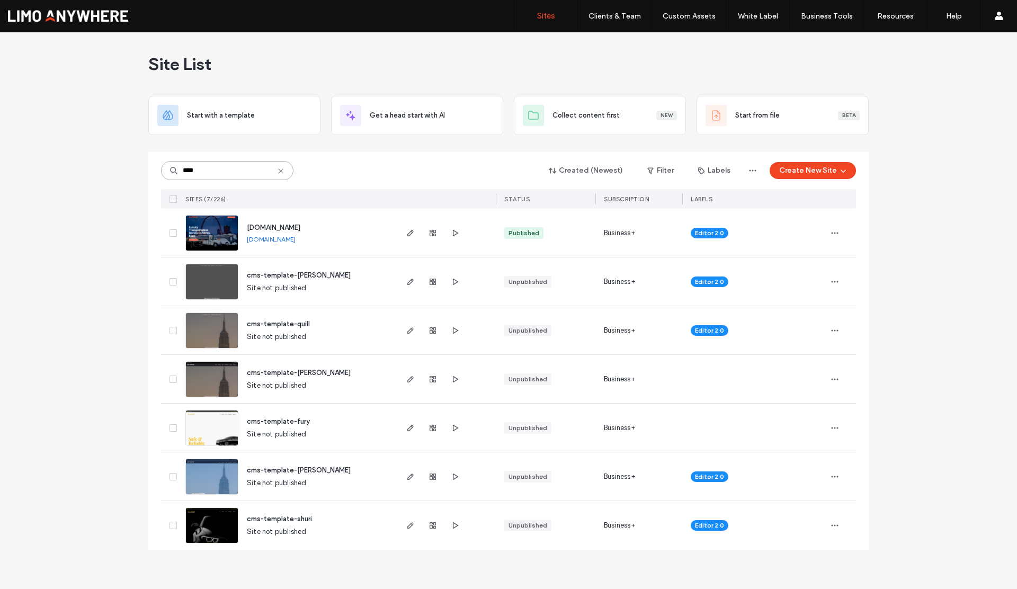
type input "****"
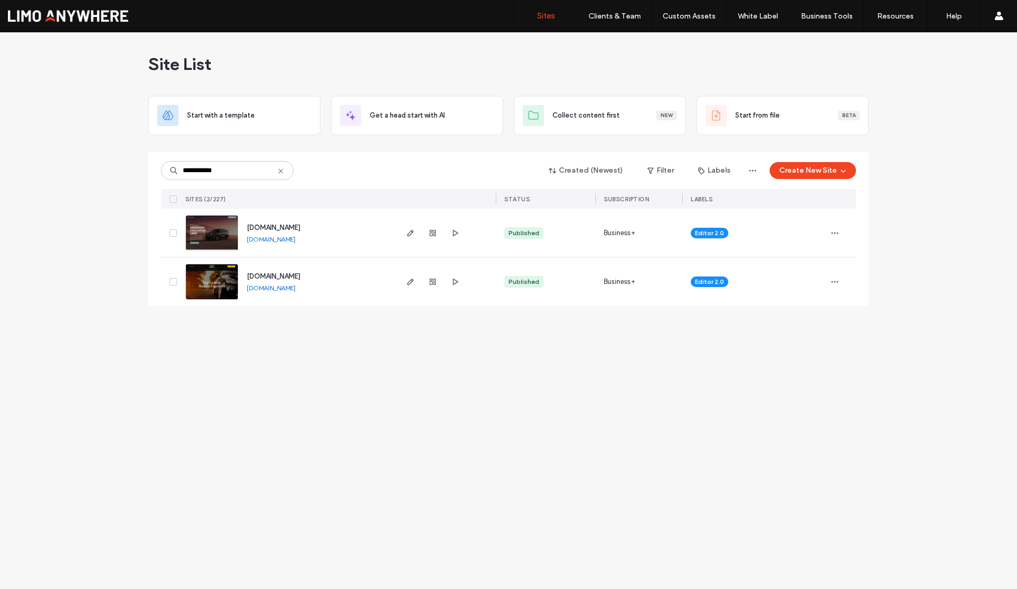
click at [296, 290] on link "[DOMAIN_NAME]" at bounding box center [271, 288] width 49 height 8
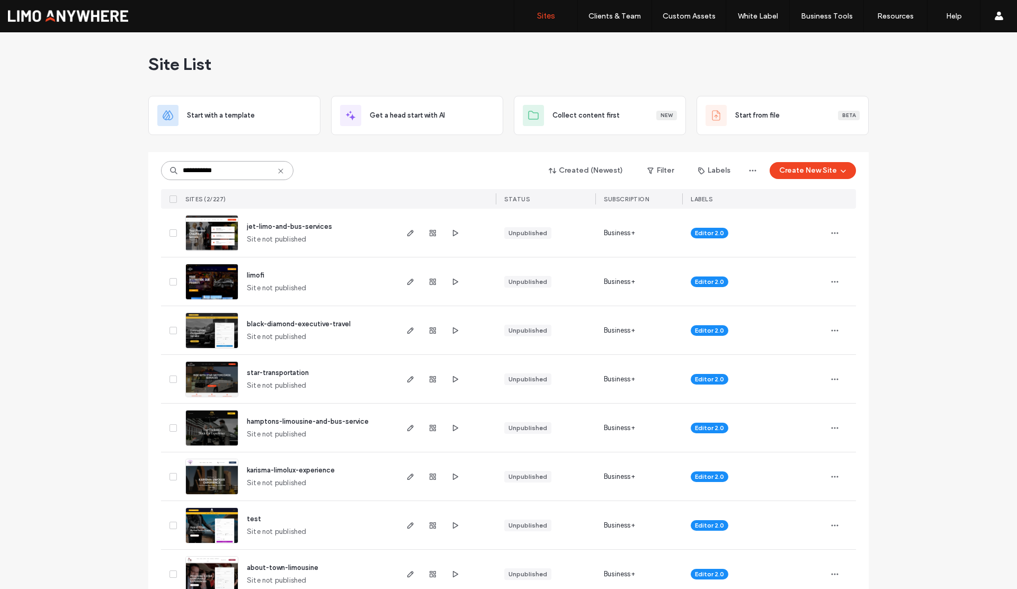
click at [242, 172] on input "**********" at bounding box center [227, 170] width 132 height 19
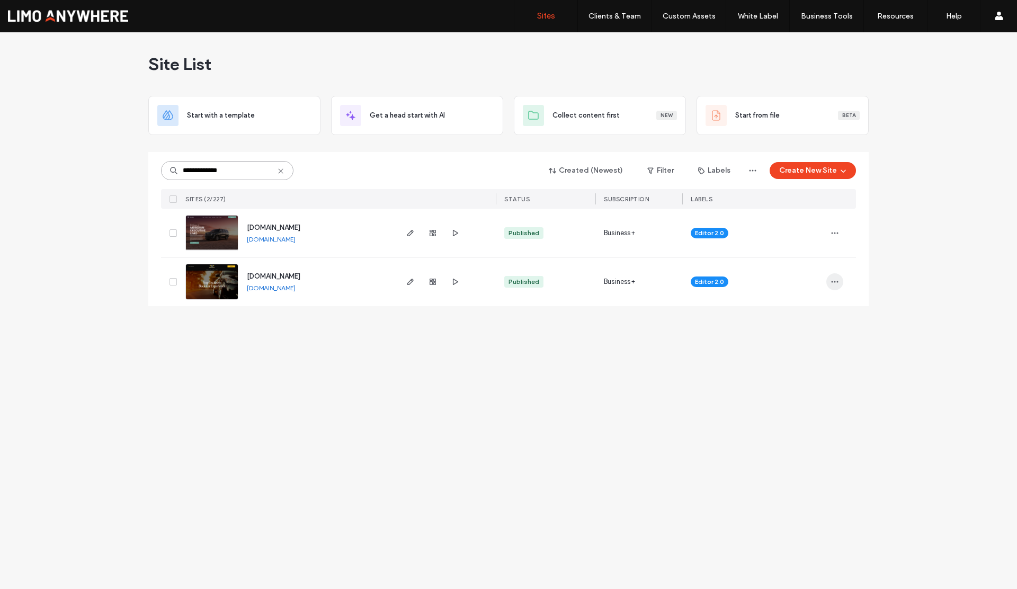
type input "**********"
click at [838, 281] on use "button" at bounding box center [835, 282] width 7 height 2
click at [794, 350] on span "Assign Label" at bounding box center [788, 349] width 39 height 11
click at [692, 308] on div "CANCELLED" at bounding box center [747, 308] width 139 height 20
click at [785, 387] on button "Assign" at bounding box center [790, 387] width 36 height 13
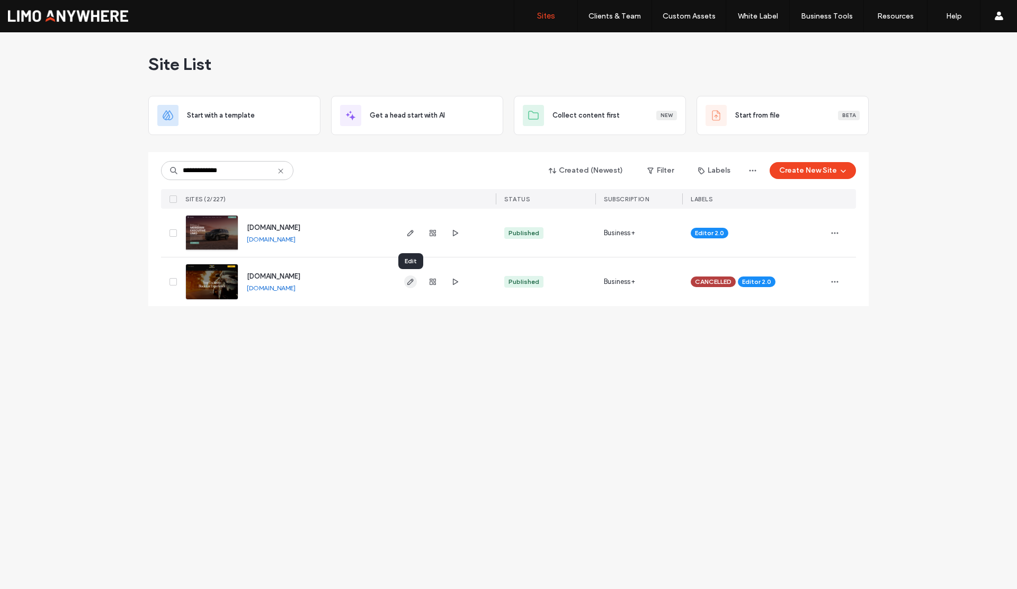
click at [411, 282] on use "button" at bounding box center [410, 282] width 6 height 6
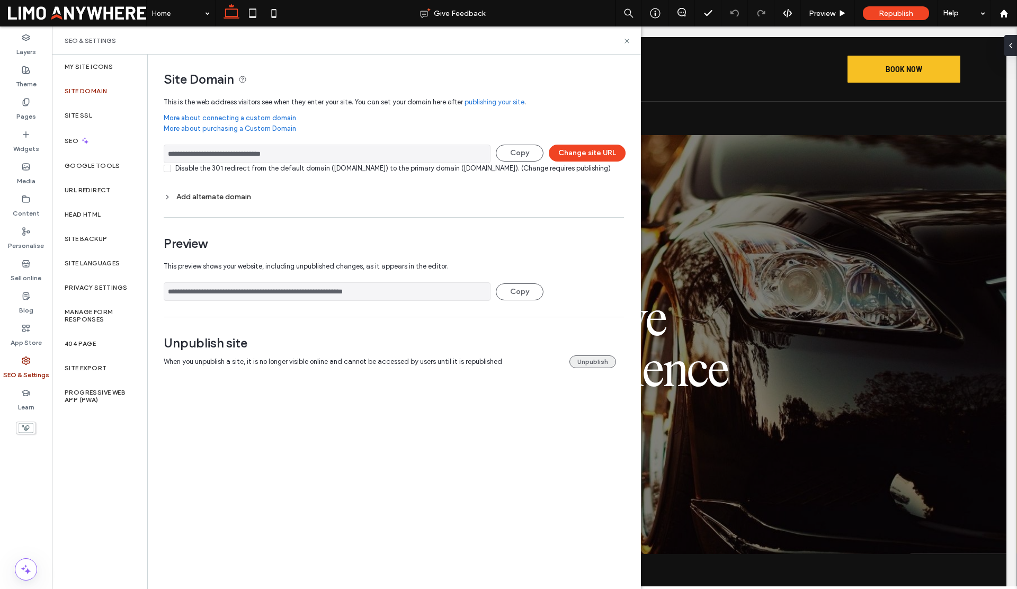
click at [578, 368] on button "Unpublish" at bounding box center [593, 362] width 47 height 13
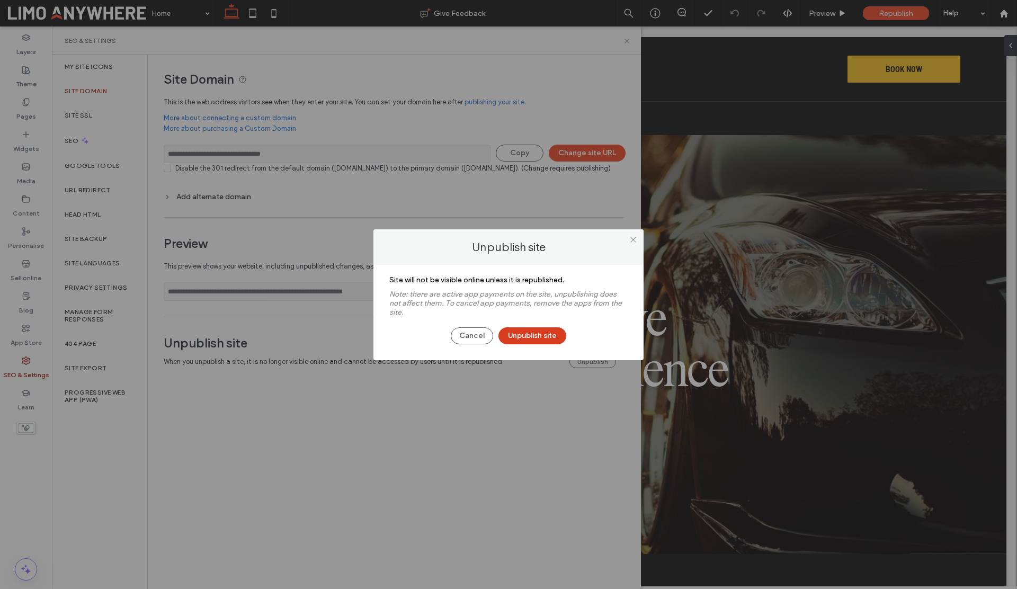
click at [542, 340] on button "Unpublish site" at bounding box center [533, 335] width 68 height 17
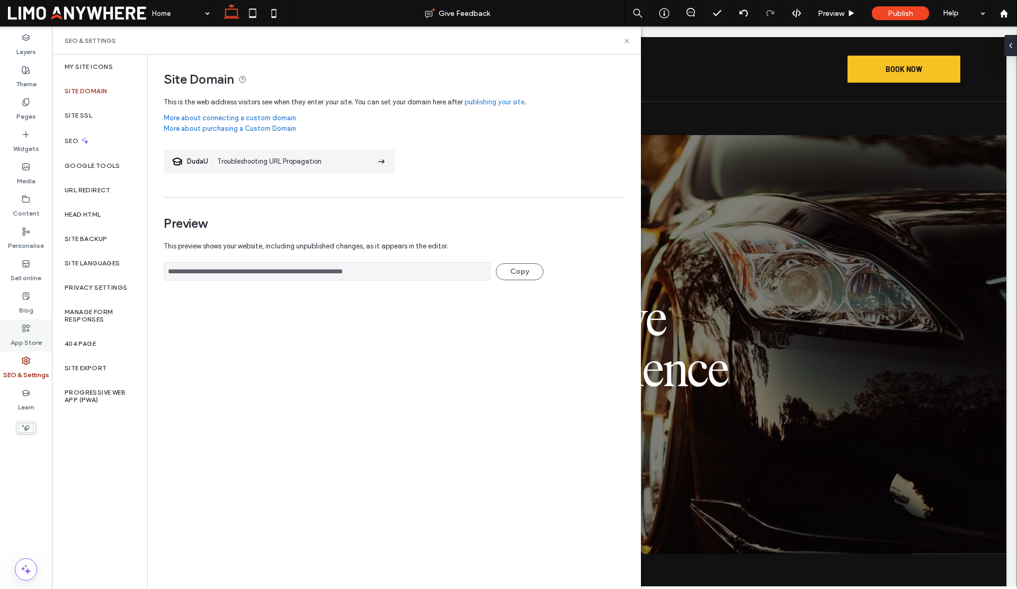
click at [25, 329] on use at bounding box center [26, 328] width 7 height 7
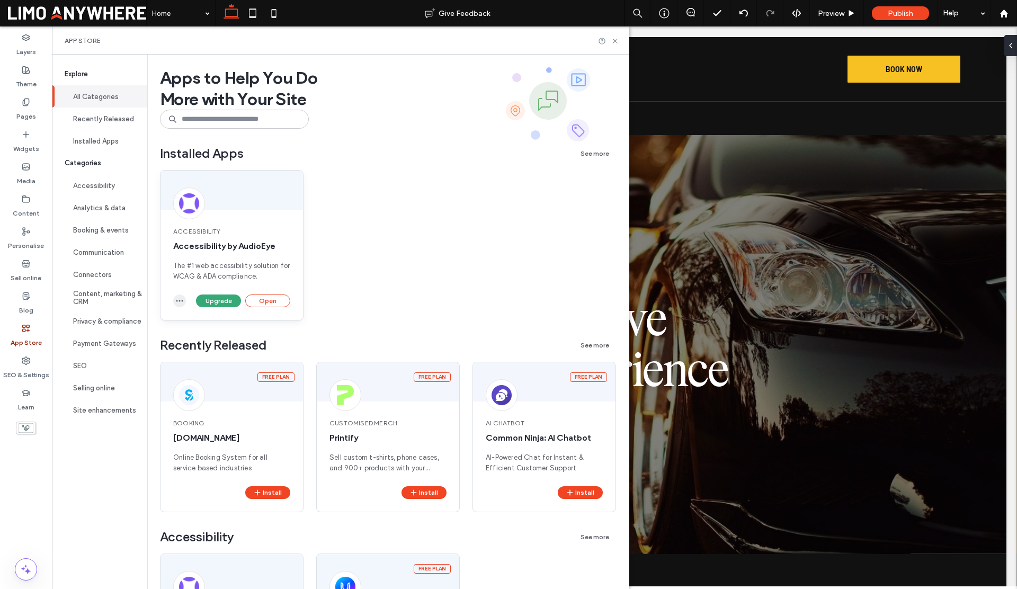
click at [171, 299] on div "Upgrade Open" at bounding box center [232, 307] width 143 height 25
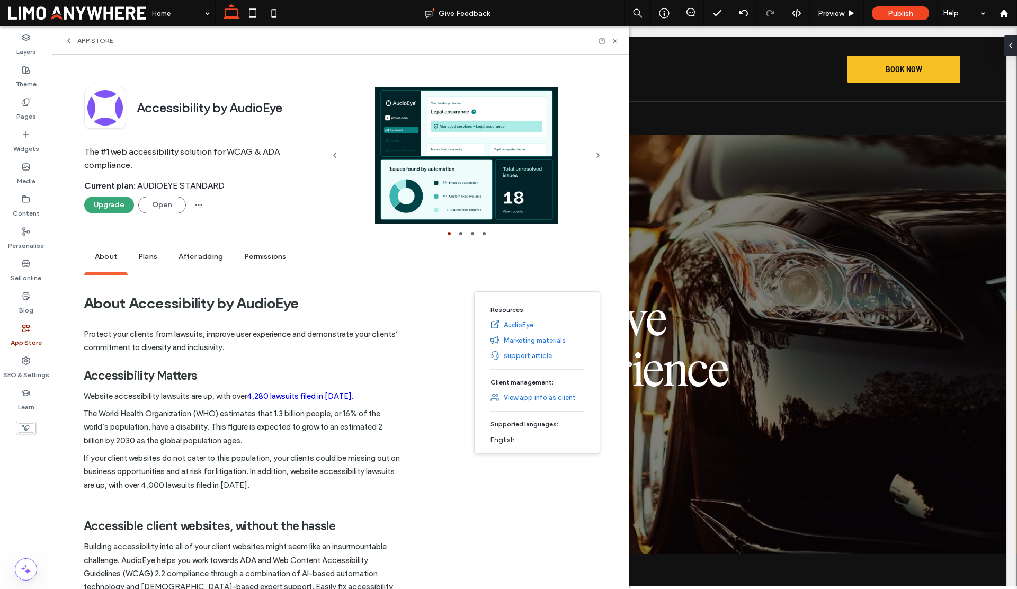
click at [175, 300] on h1 "About Accessibility by AudioEye" at bounding box center [242, 302] width 317 height 39
click at [202, 203] on span "button" at bounding box center [198, 205] width 17 height 17
click at [205, 232] on icon at bounding box center [202, 232] width 8 height 8
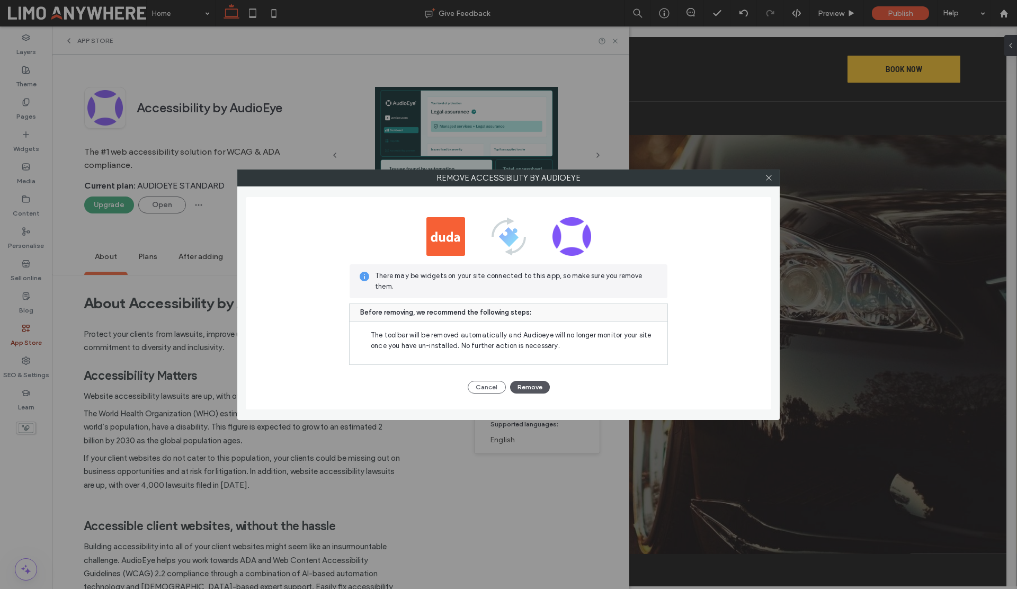
click at [523, 385] on button "Remove" at bounding box center [530, 387] width 40 height 13
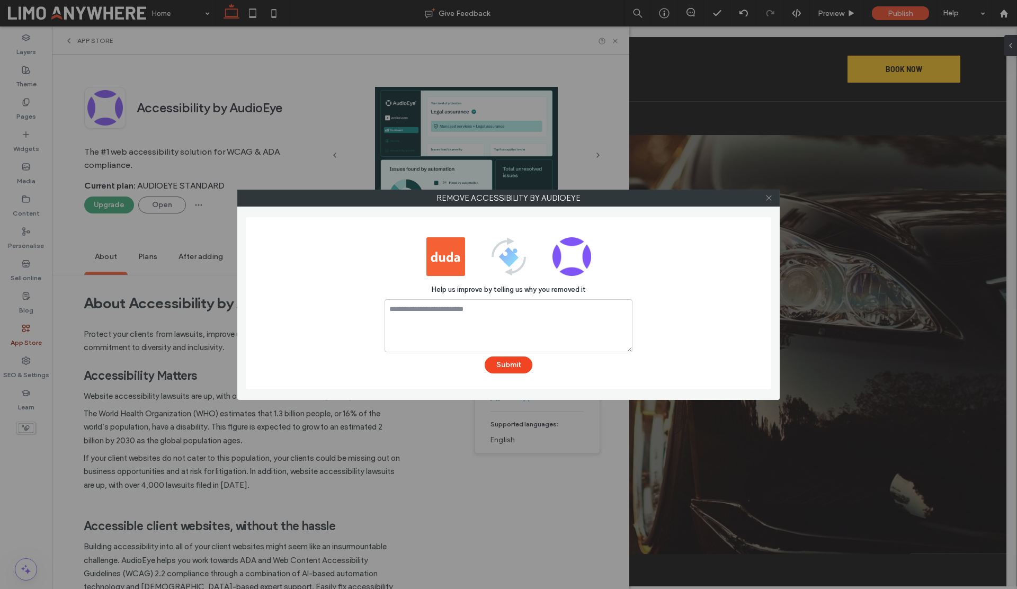
click at [766, 201] on icon at bounding box center [769, 198] width 8 height 8
